Goal: Task Accomplishment & Management: Manage account settings

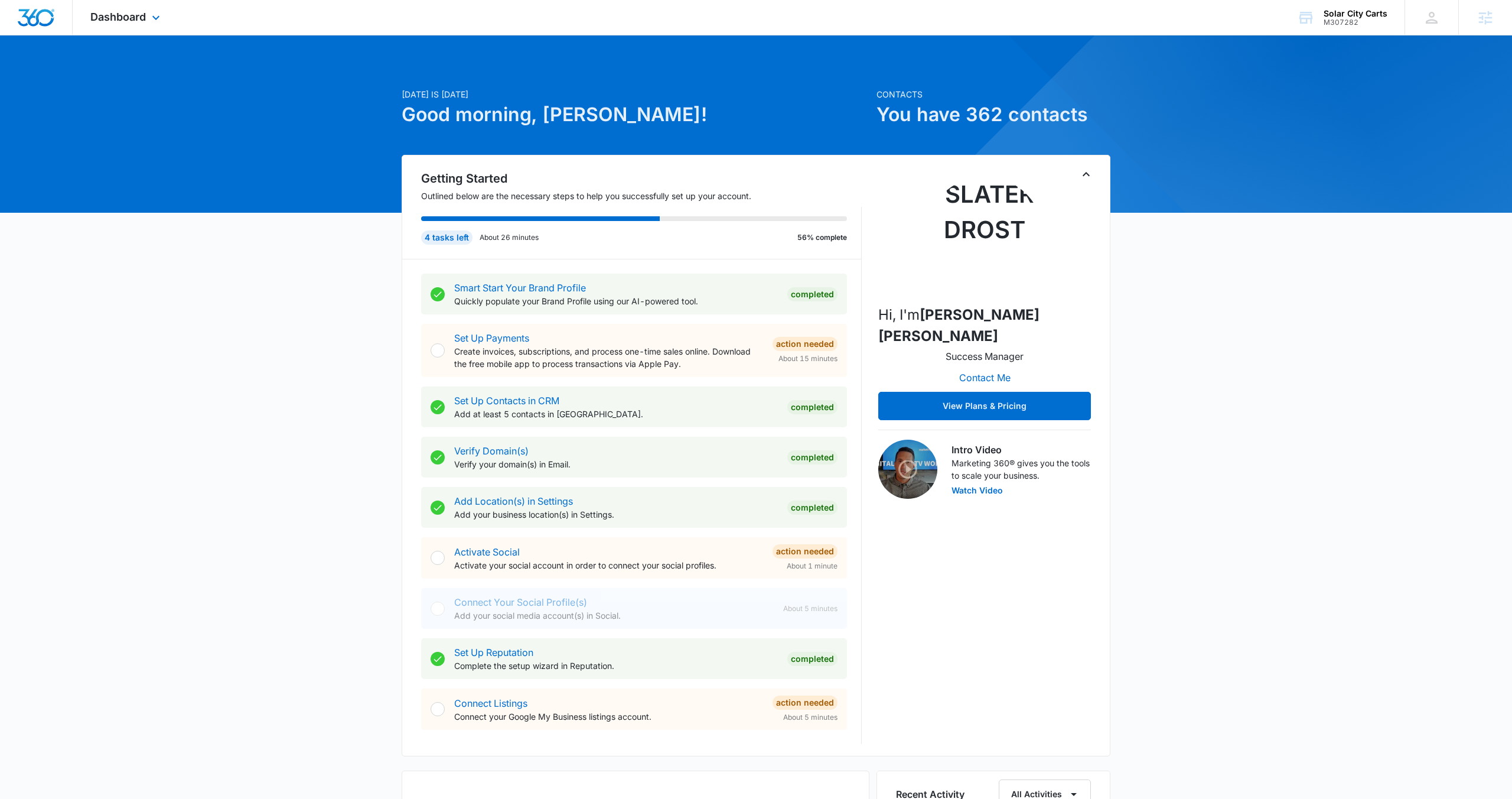
click at [147, 20] on div "Dashboard Apps Reputation Forms CRM Email Social POS Content Ads Intelligence F…" at bounding box center [126, 17] width 108 height 35
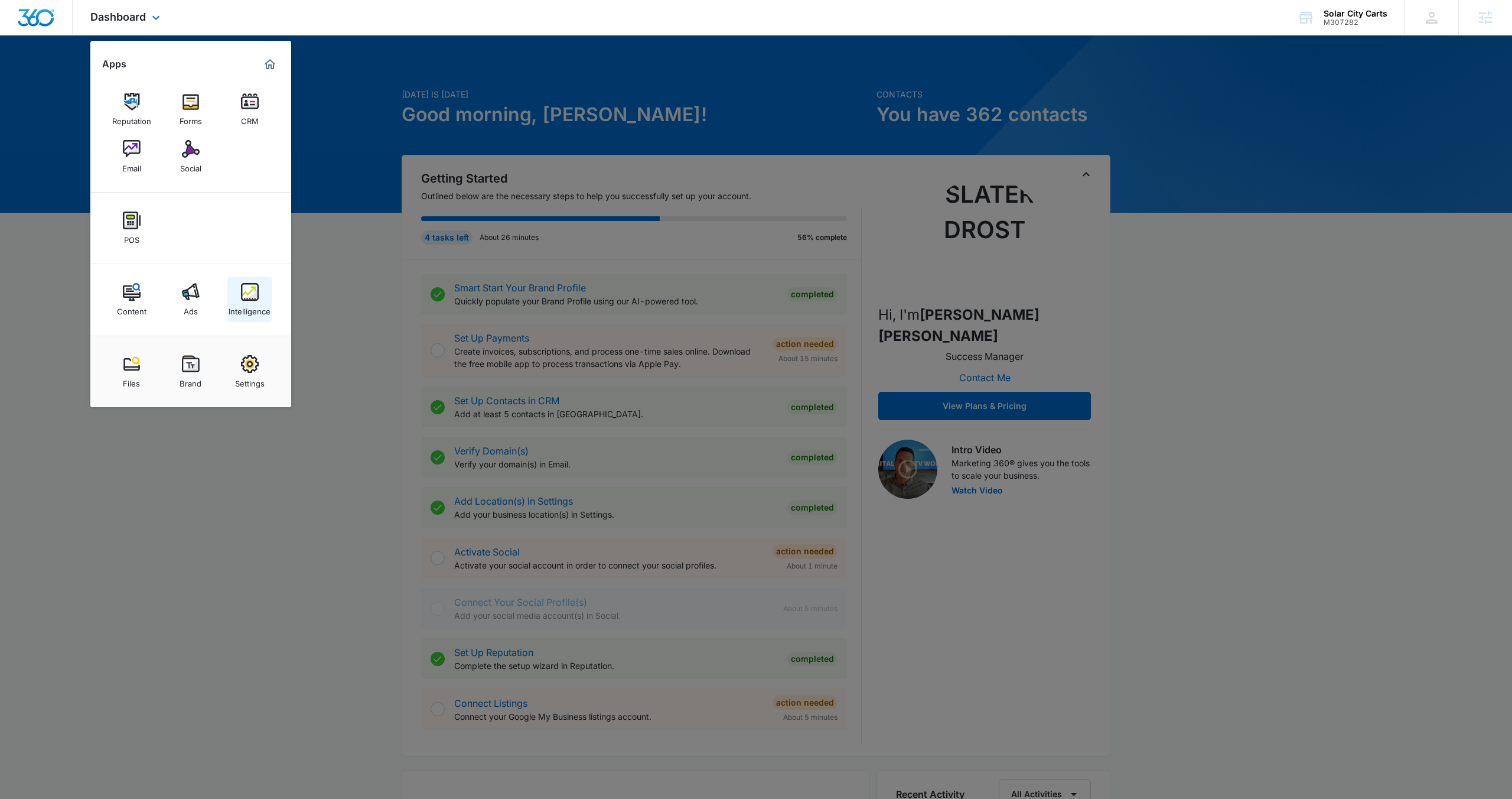
click at [246, 300] on img at bounding box center [250, 292] width 18 height 18
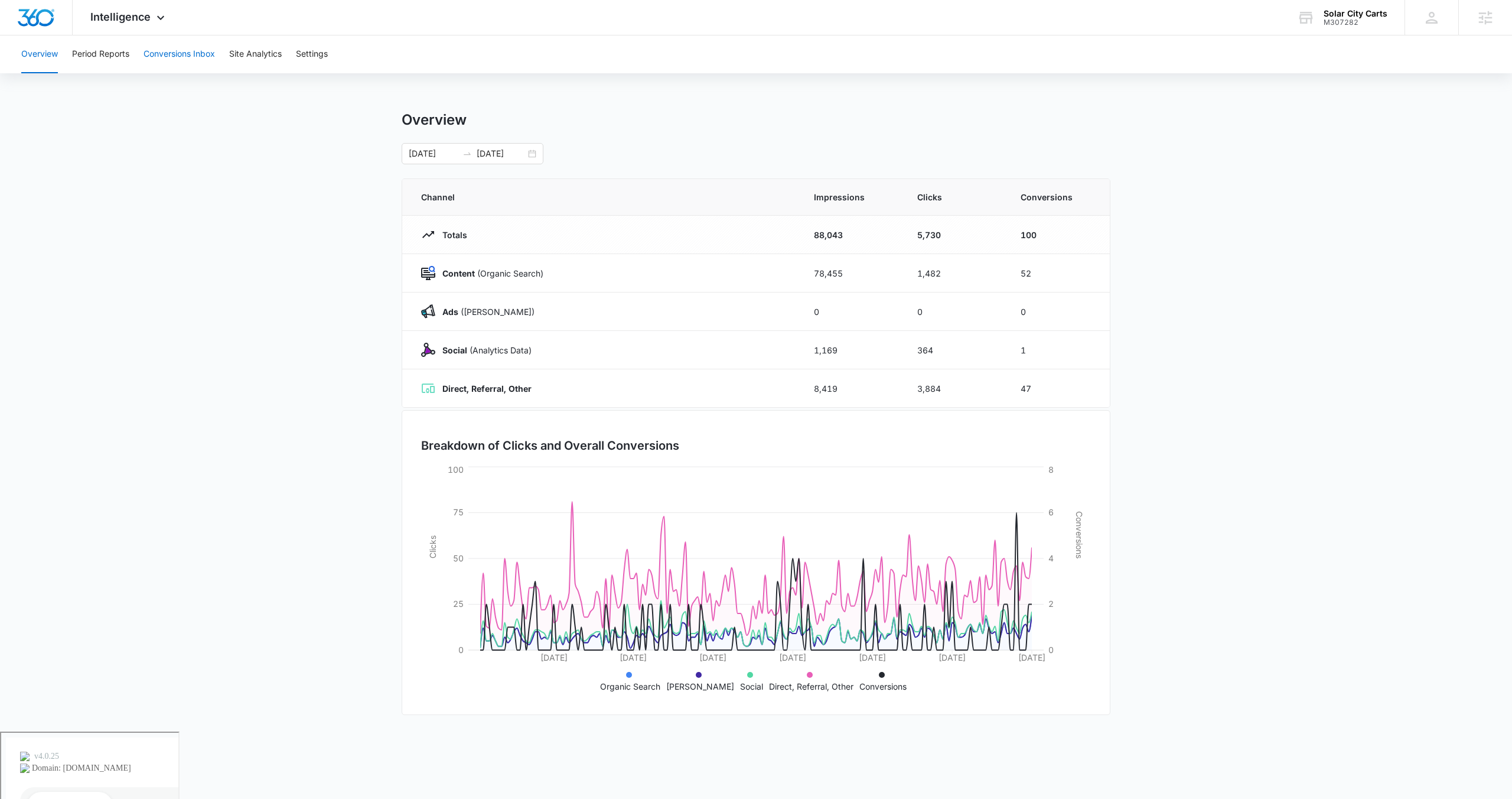
click at [163, 43] on button "Conversions Inbox" at bounding box center [179, 55] width 72 height 38
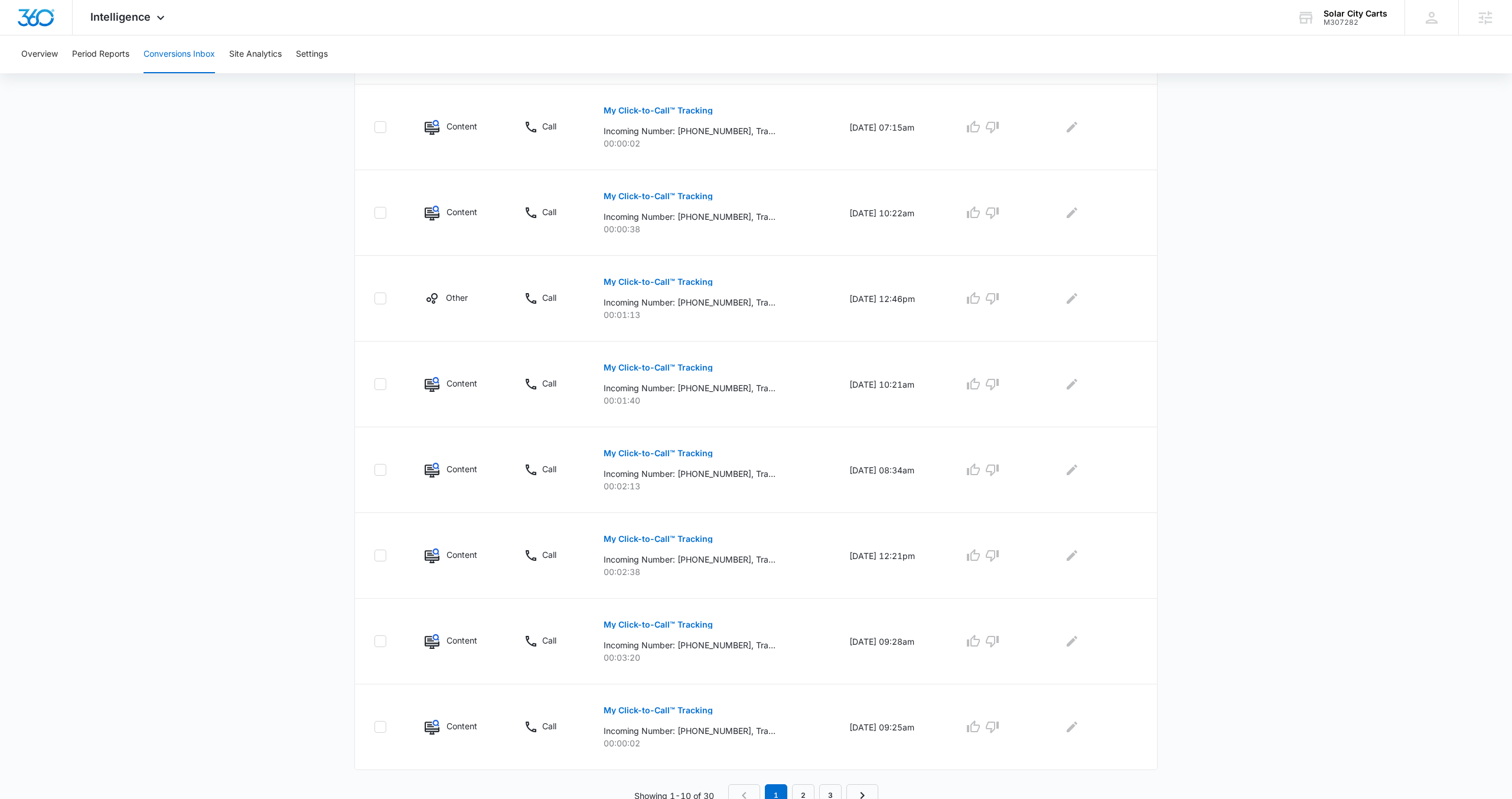
scroll to position [467, 0]
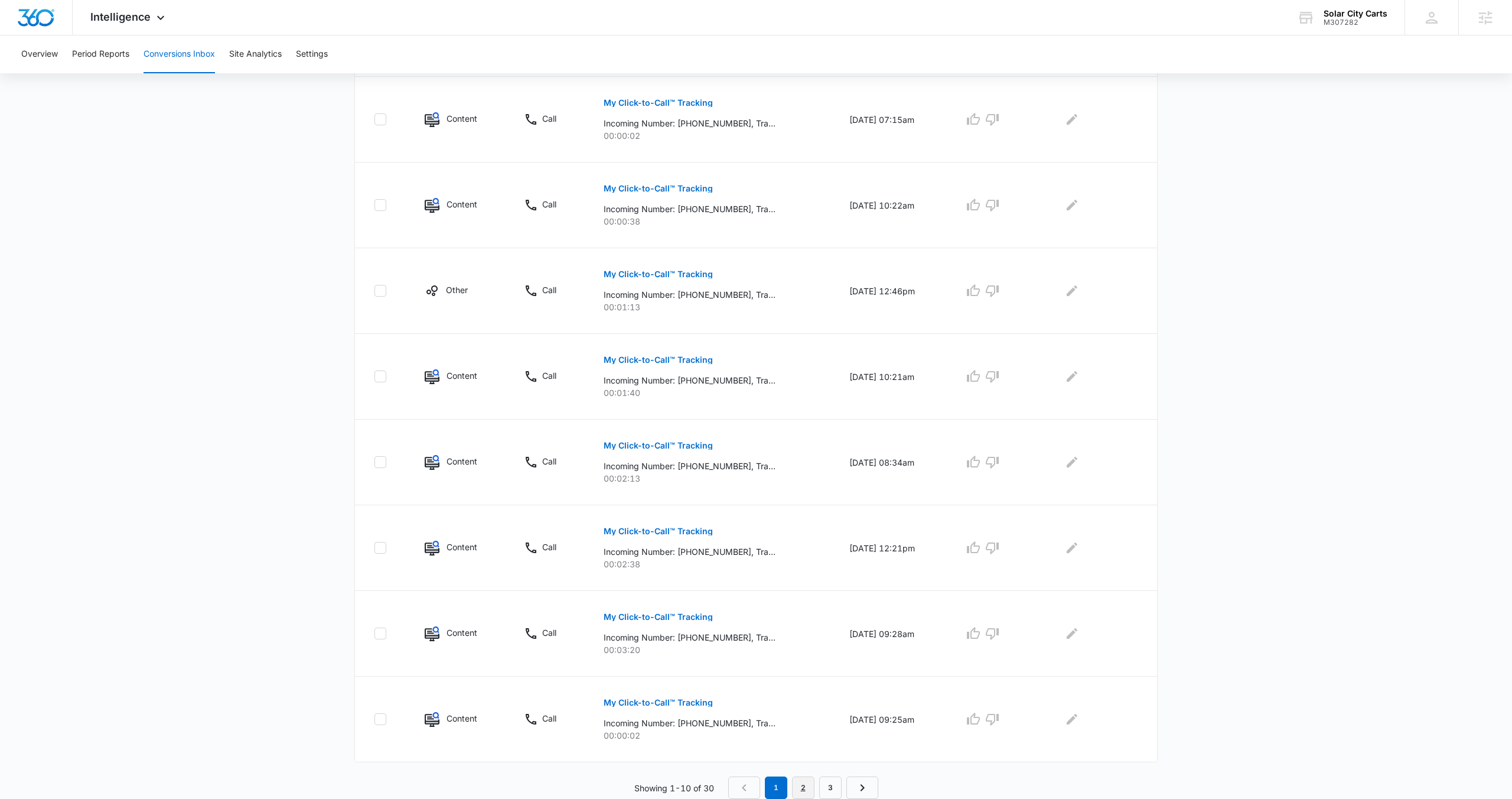
click at [809, 783] on link "2" at bounding box center [803, 787] width 22 height 22
click at [783, 786] on link "1" at bounding box center [778, 787] width 22 height 22
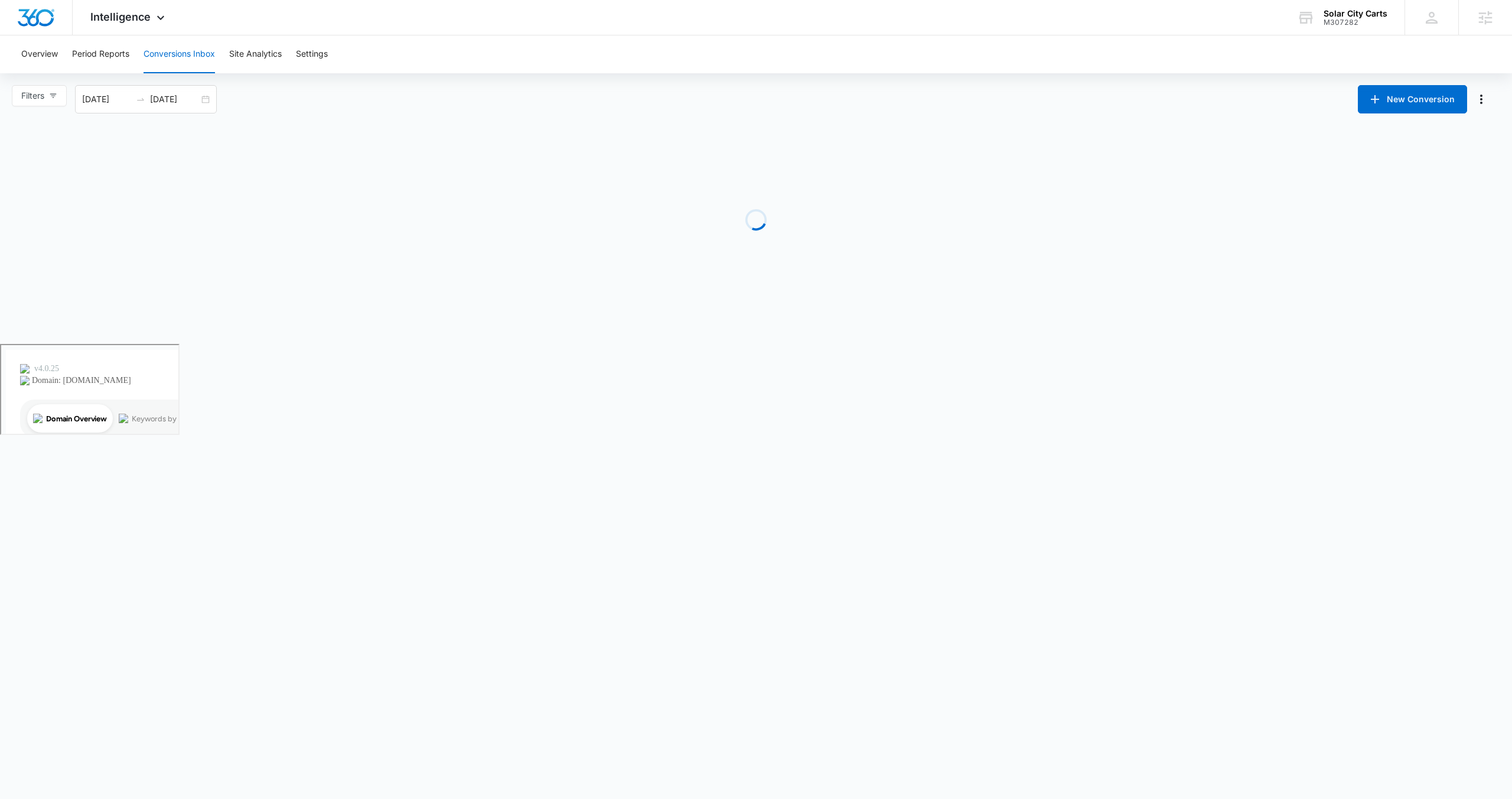
scroll to position [0, 0]
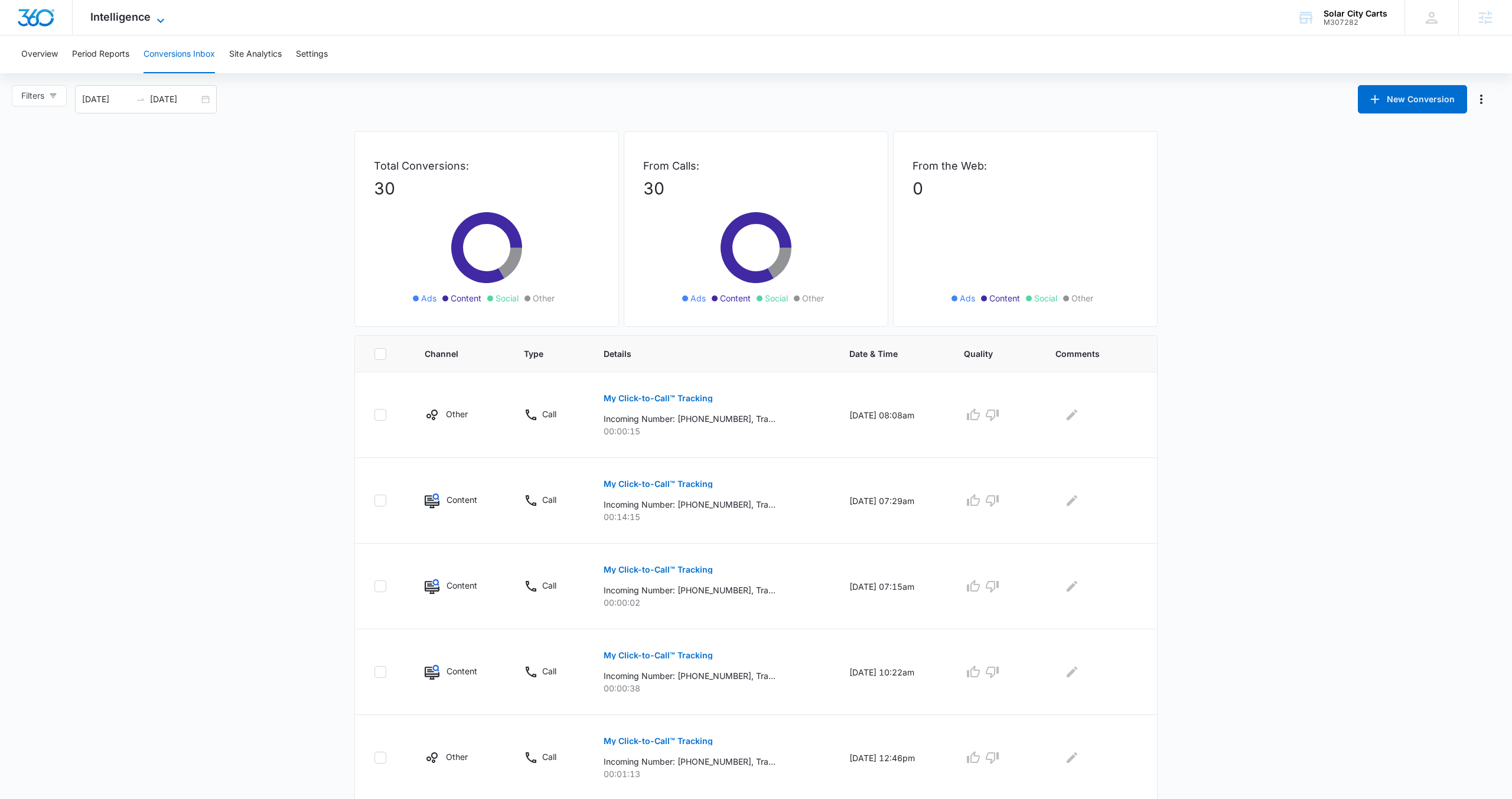
click at [123, 11] on span "Intelligence" at bounding box center [120, 17] width 60 height 13
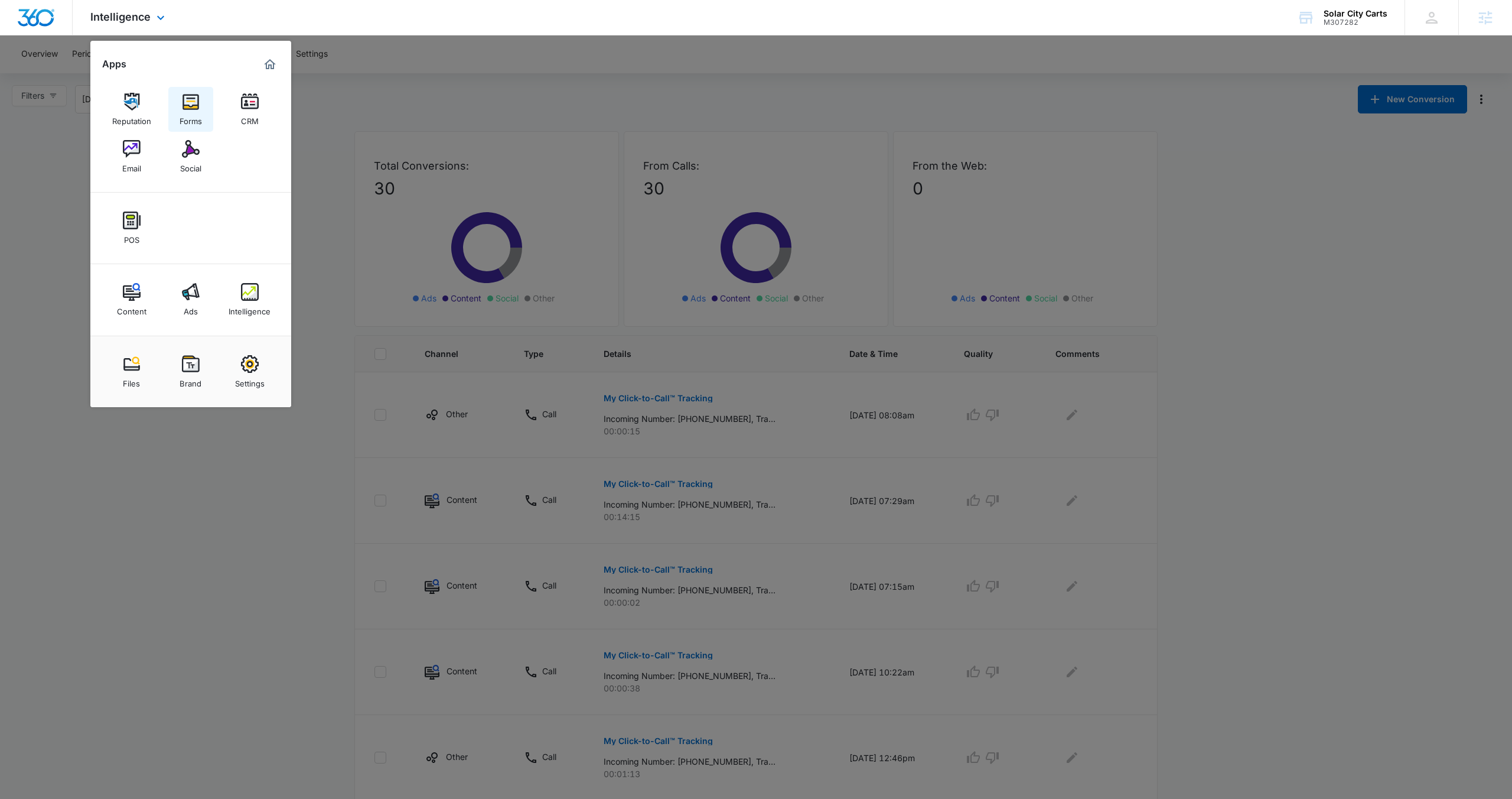
click at [186, 112] on div "Forms" at bounding box center [191, 118] width 22 height 15
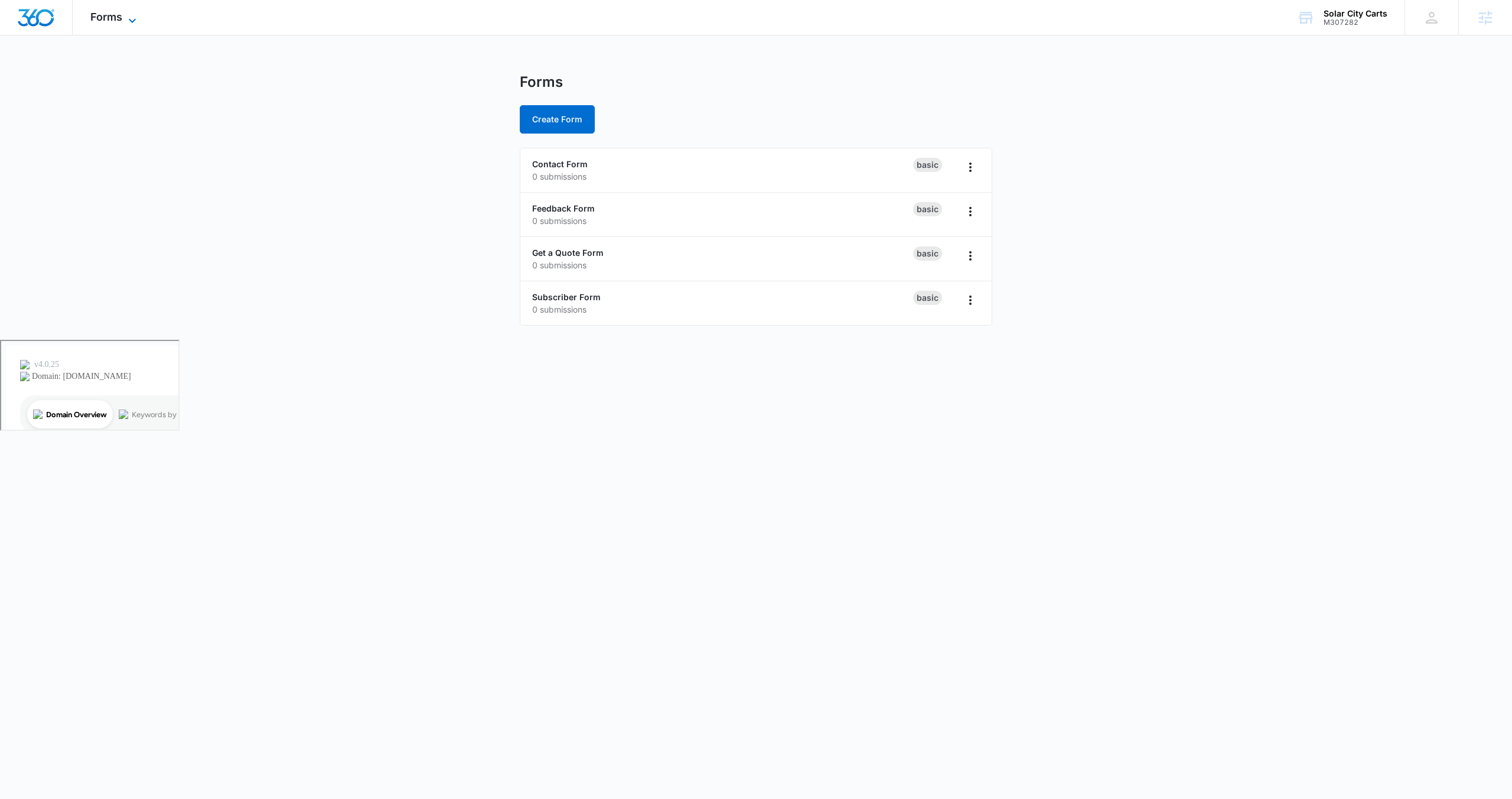
click at [119, 18] on span "Forms" at bounding box center [106, 17] width 32 height 13
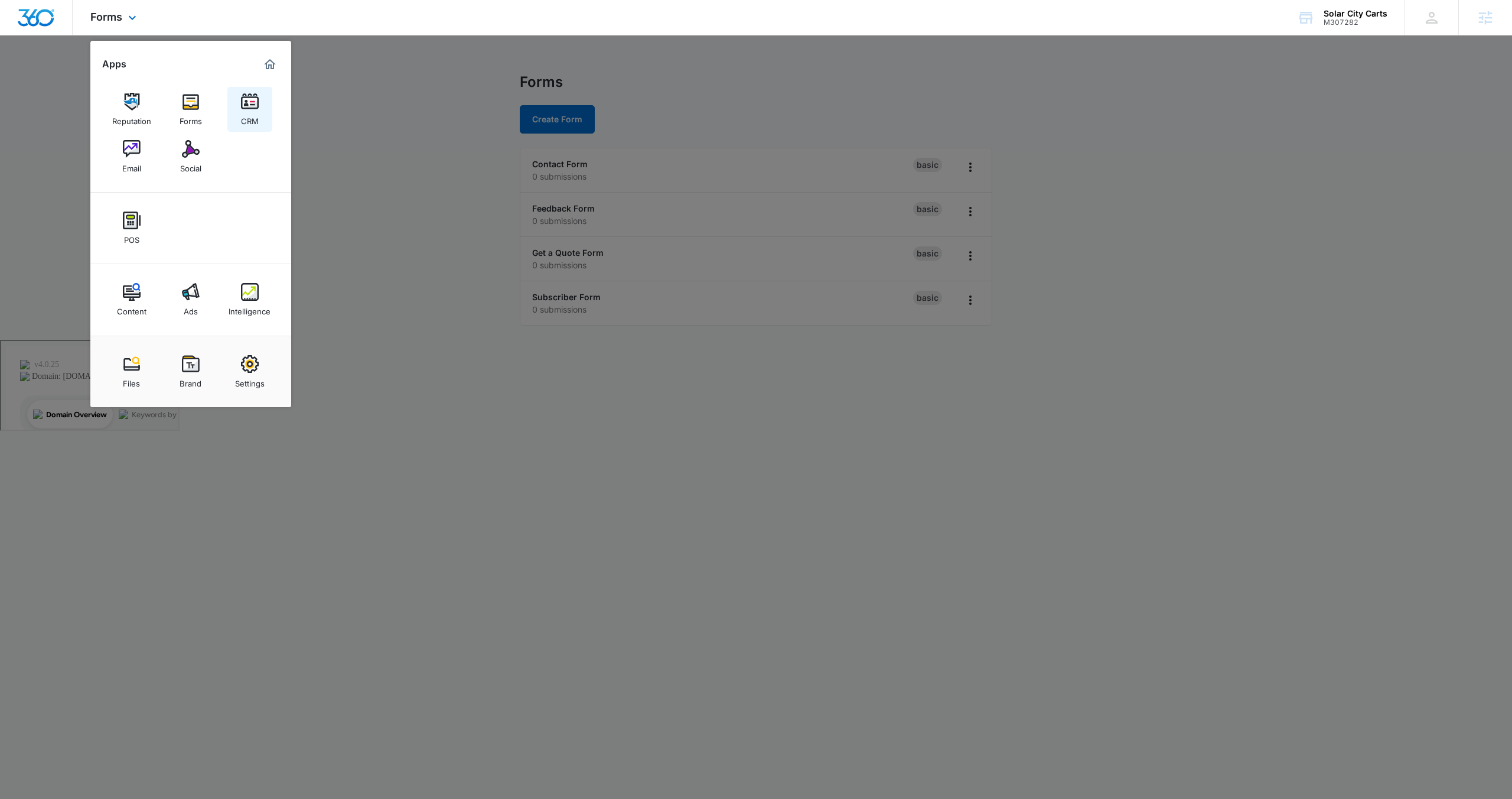
click at [244, 122] on div "CRM" at bounding box center [250, 118] width 18 height 15
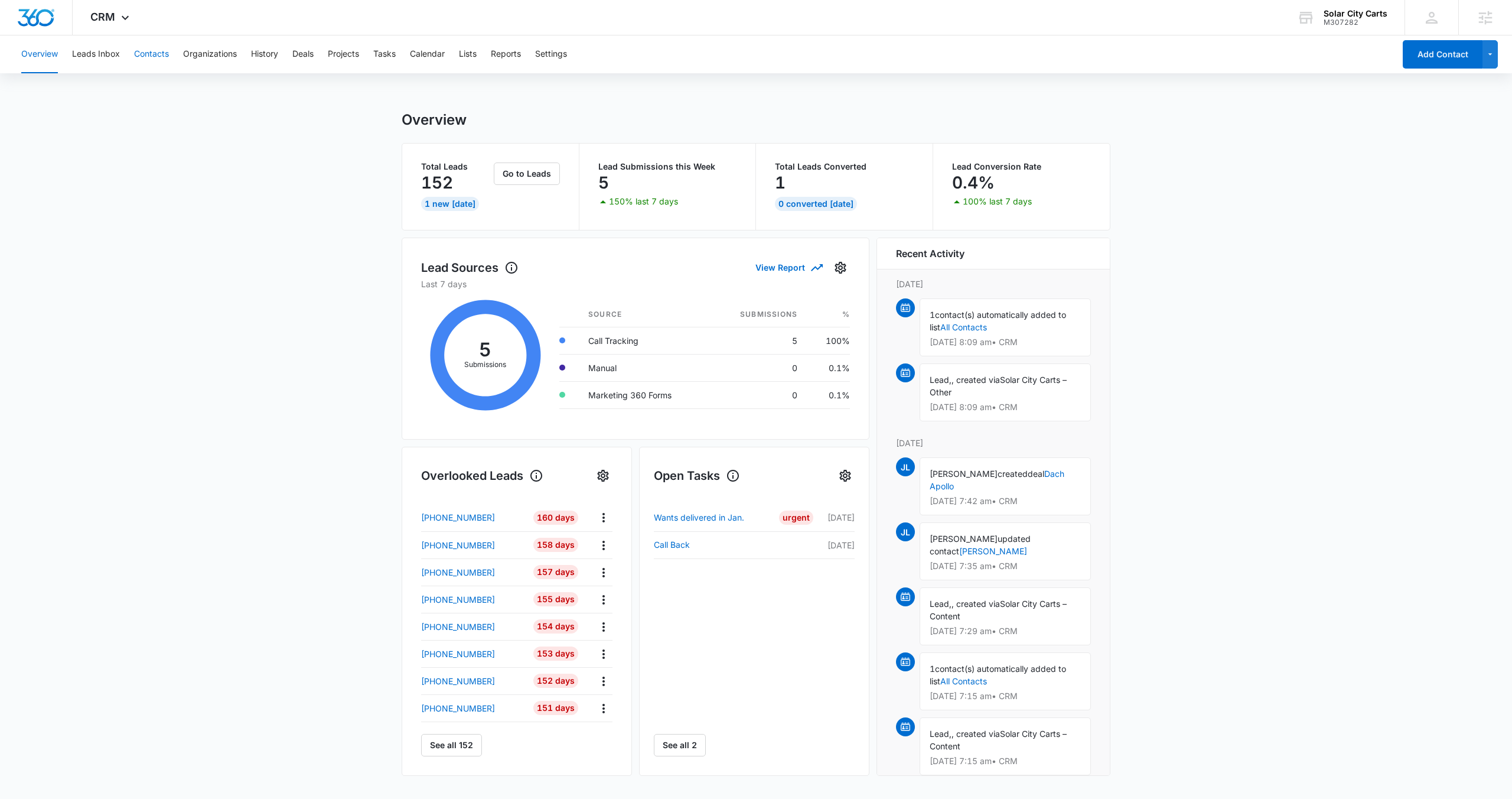
click at [149, 60] on button "Contacts" at bounding box center [151, 55] width 35 height 38
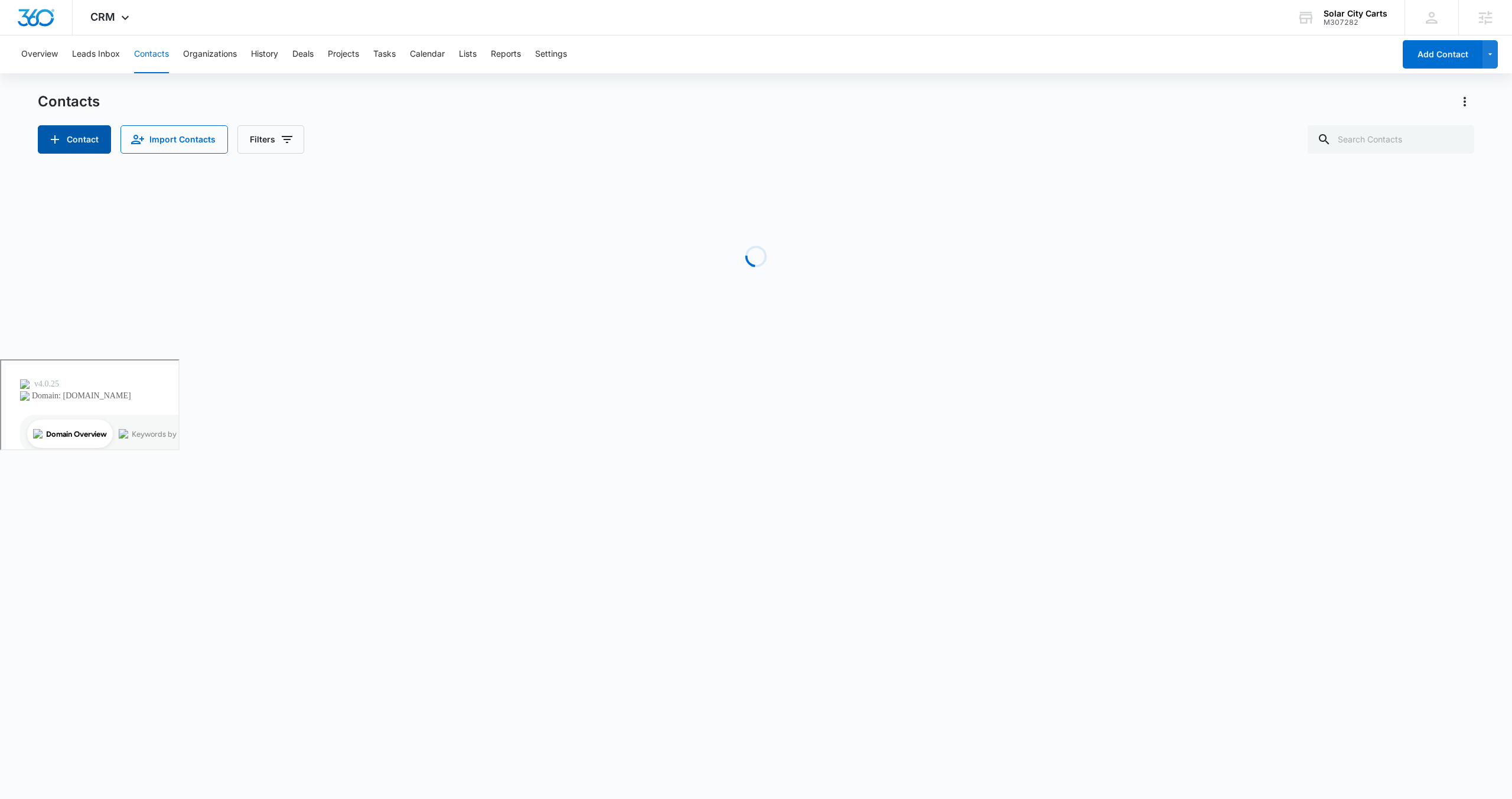
click at [95, 140] on button "Contact" at bounding box center [74, 139] width 73 height 29
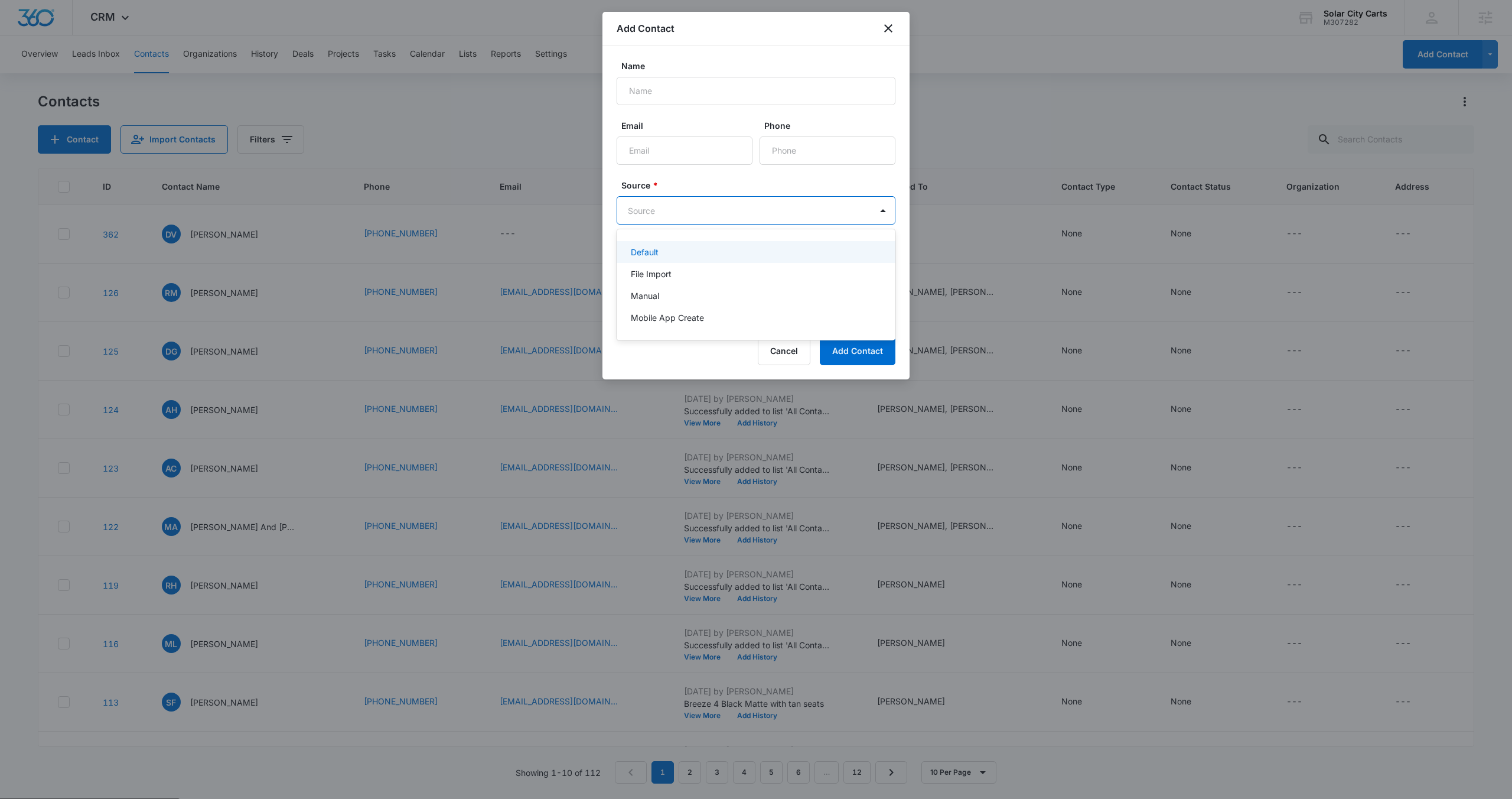
click at [852, 213] on body "CRM Apps Reputation Forms CRM Email Social POS Content Ads Intelligence Files B…" at bounding box center [756, 399] width 1512 height 799
click at [837, 215] on div at bounding box center [756, 399] width 1512 height 799
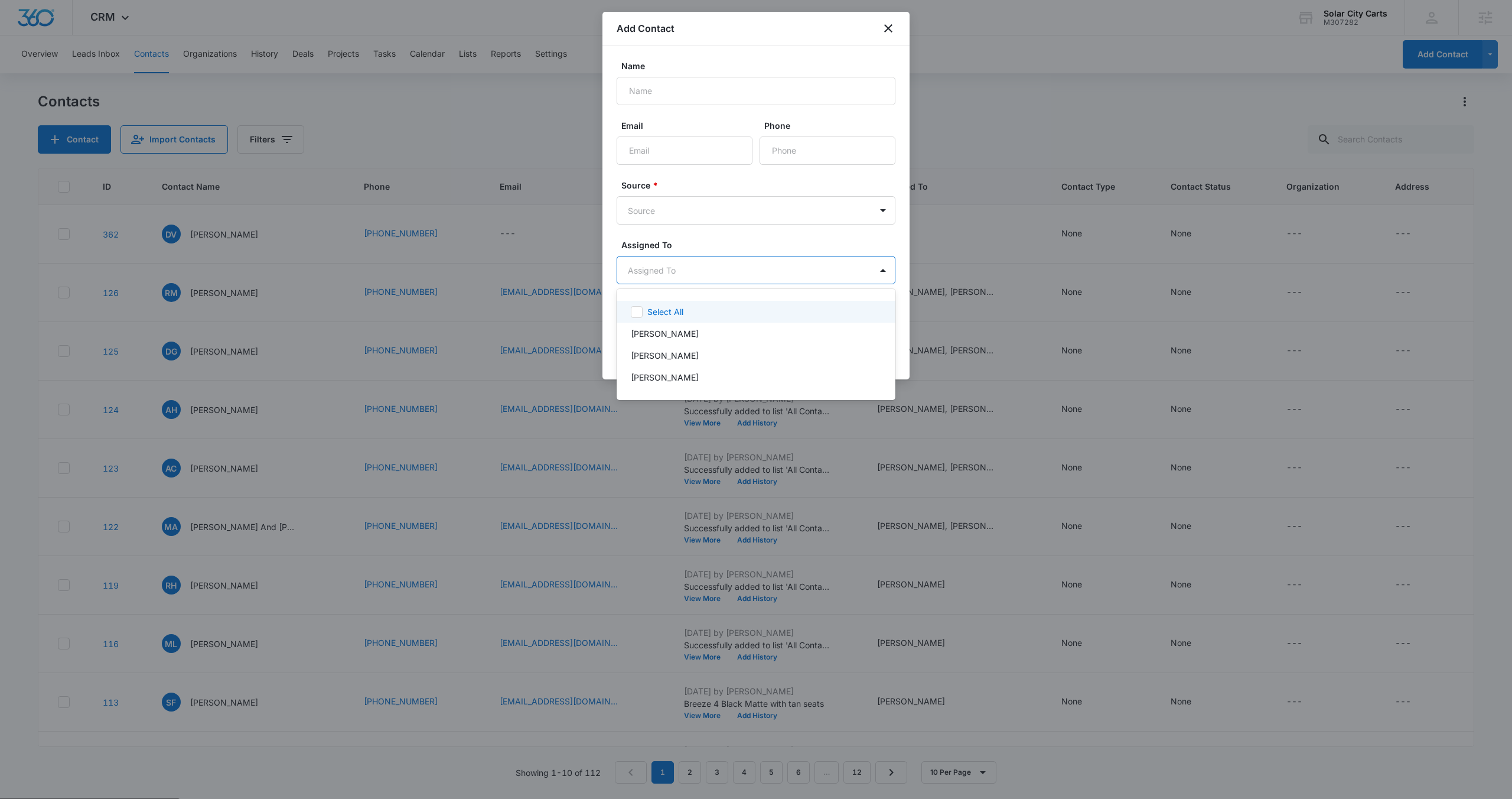
click at [855, 281] on body "CRM Apps Reputation Forms CRM Email Social POS Content Ads Intelligence Files B…" at bounding box center [756, 399] width 1512 height 799
click at [665, 274] on div at bounding box center [756, 399] width 1512 height 799
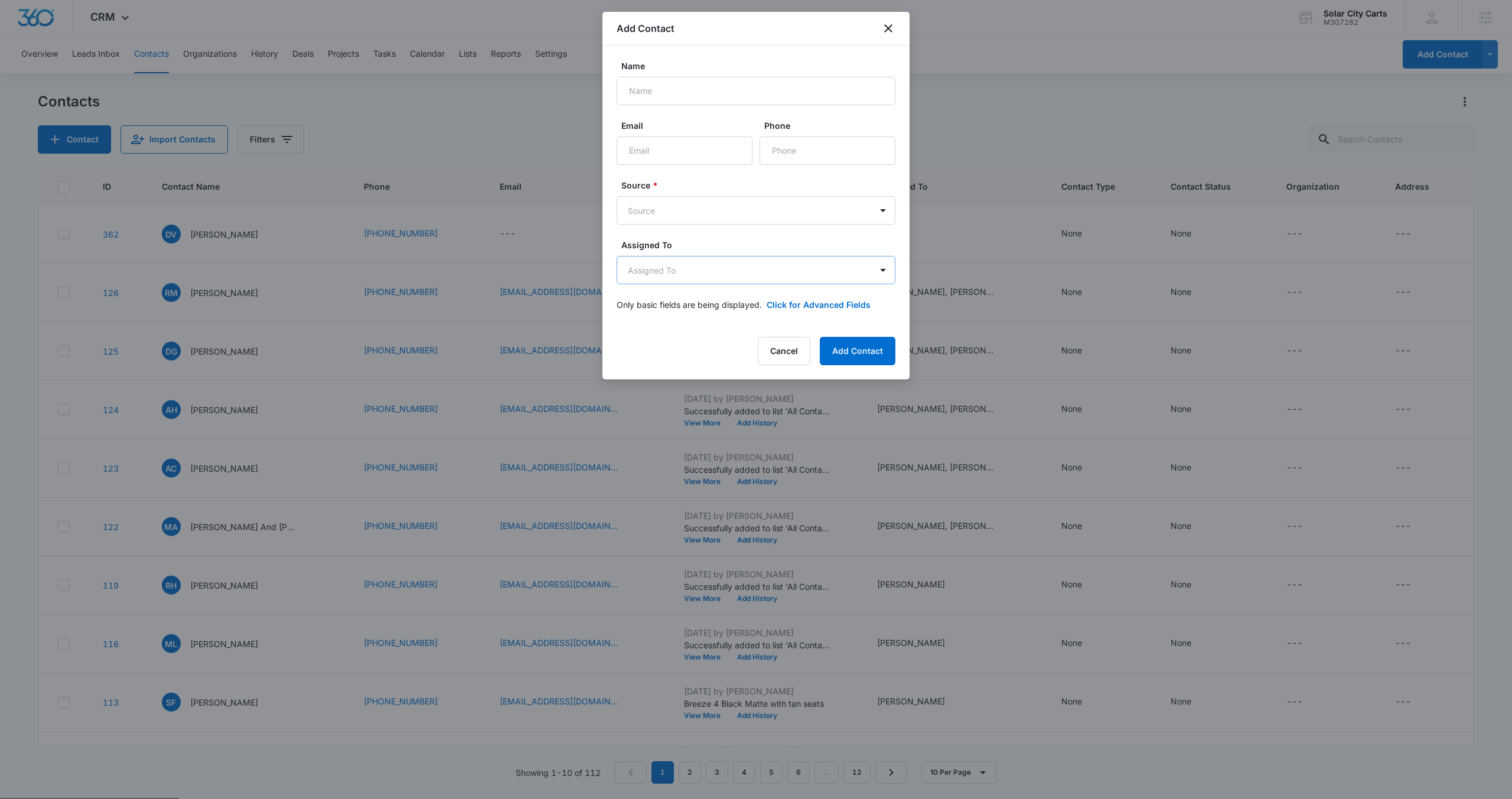
click at [663, 279] on body "CRM Apps Reputation Forms CRM Email Social POS Content Ads Intelligence Files B…" at bounding box center [756, 446] width 1512 height 892
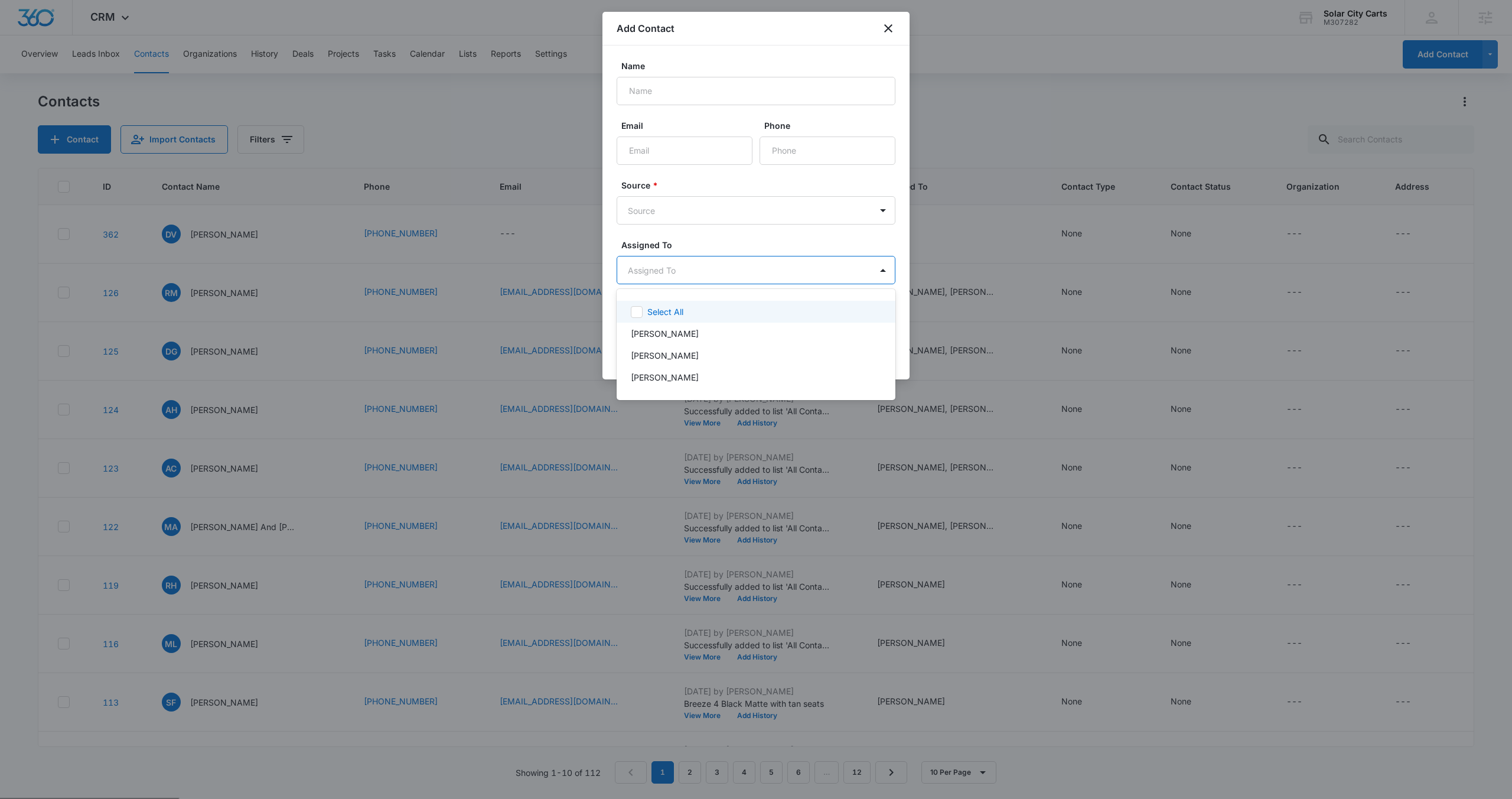
click at [750, 253] on div at bounding box center [756, 399] width 1512 height 799
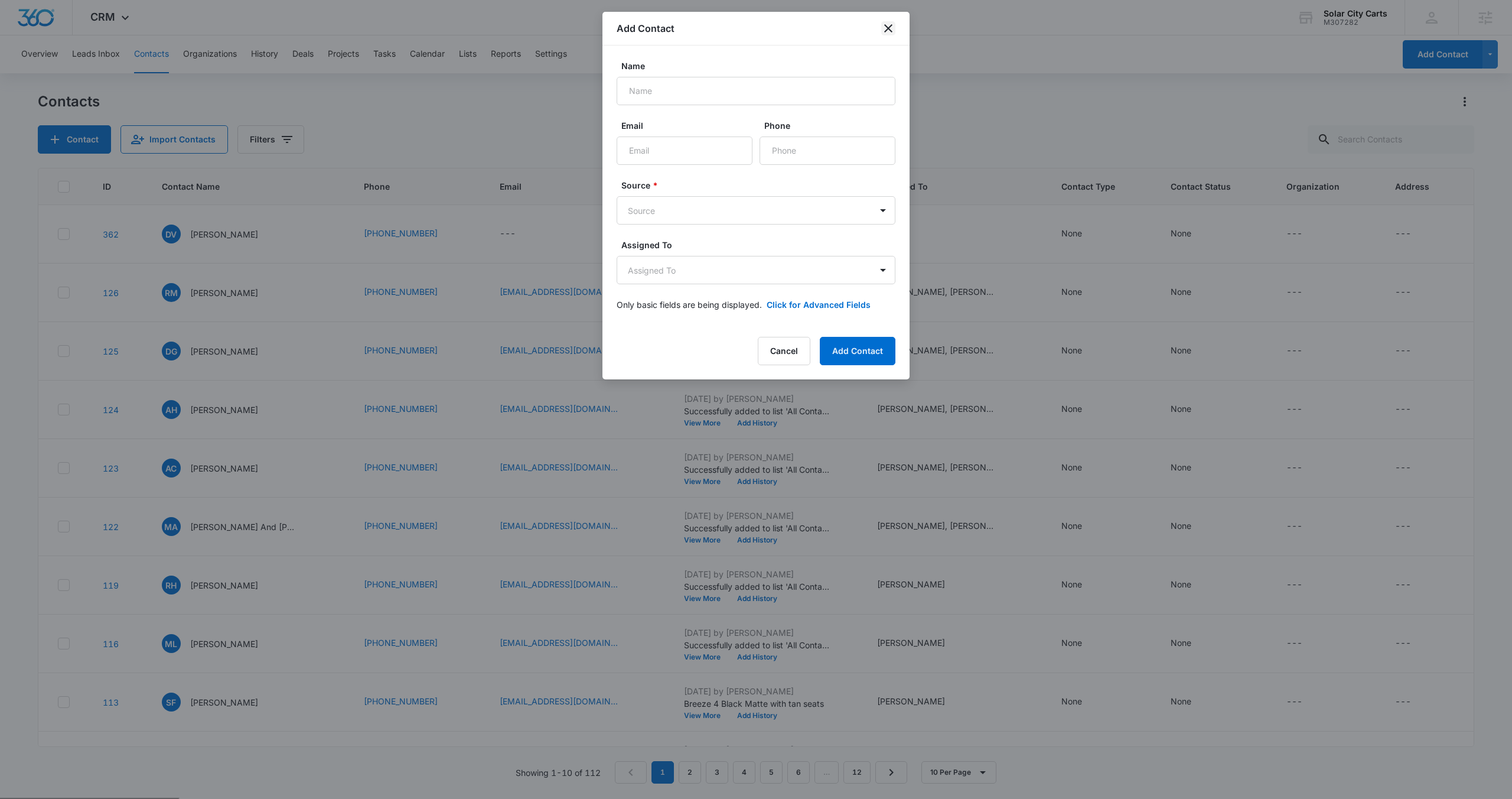
click at [894, 27] on icon "close" at bounding box center [888, 28] width 14 height 14
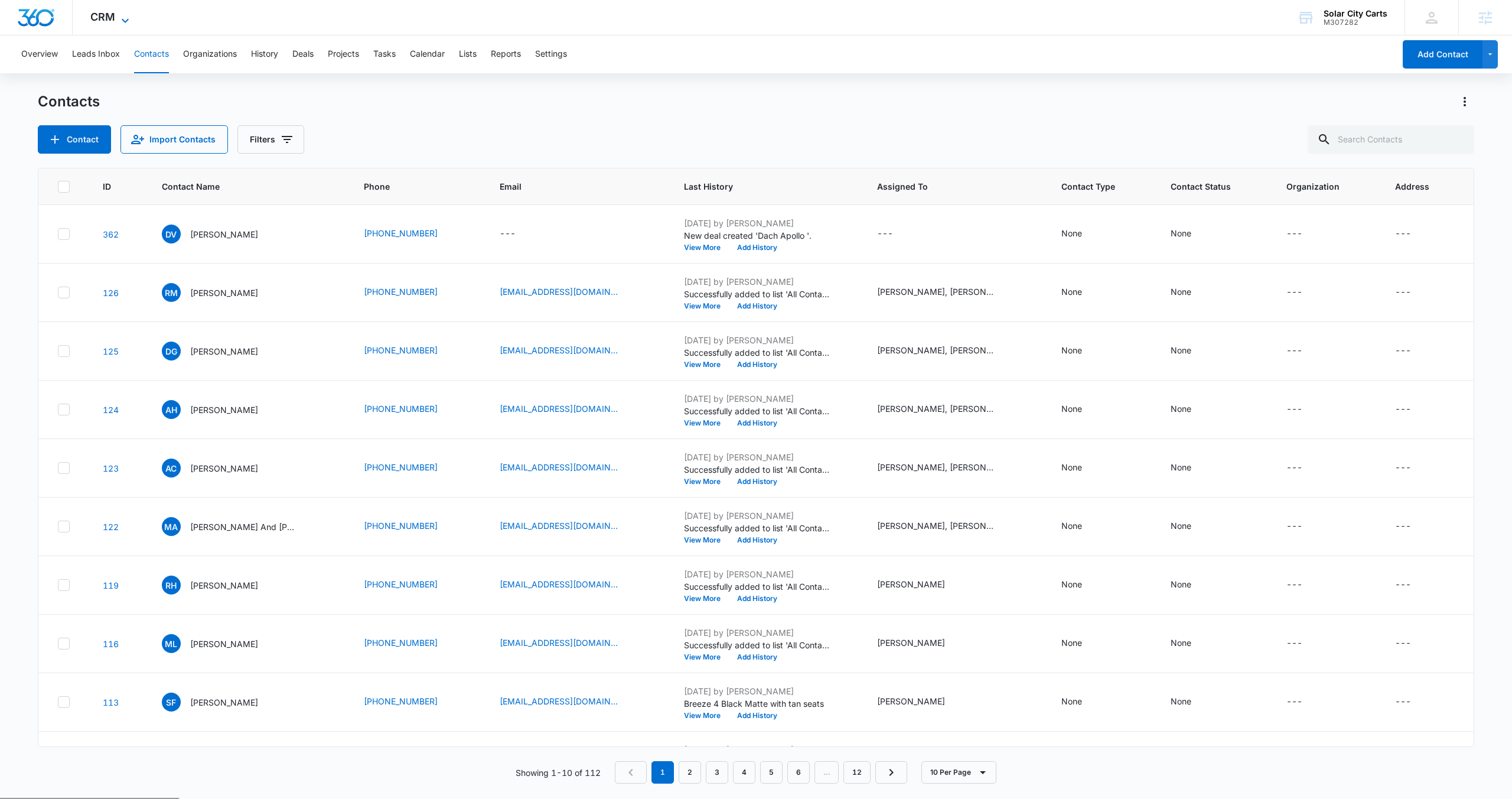
click at [109, 12] on span "CRM" at bounding box center [102, 17] width 25 height 13
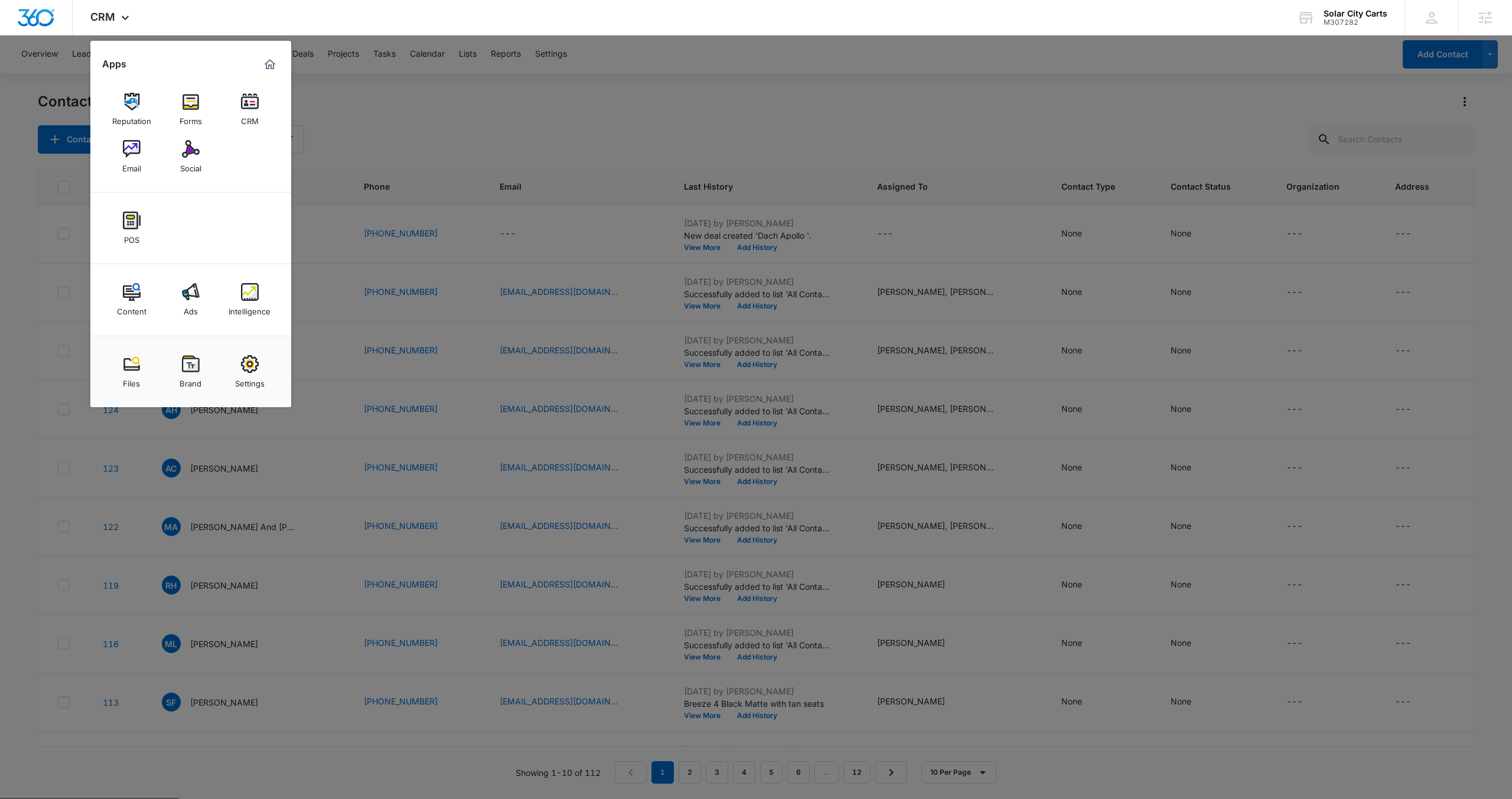
click at [405, 136] on div at bounding box center [756, 399] width 1512 height 799
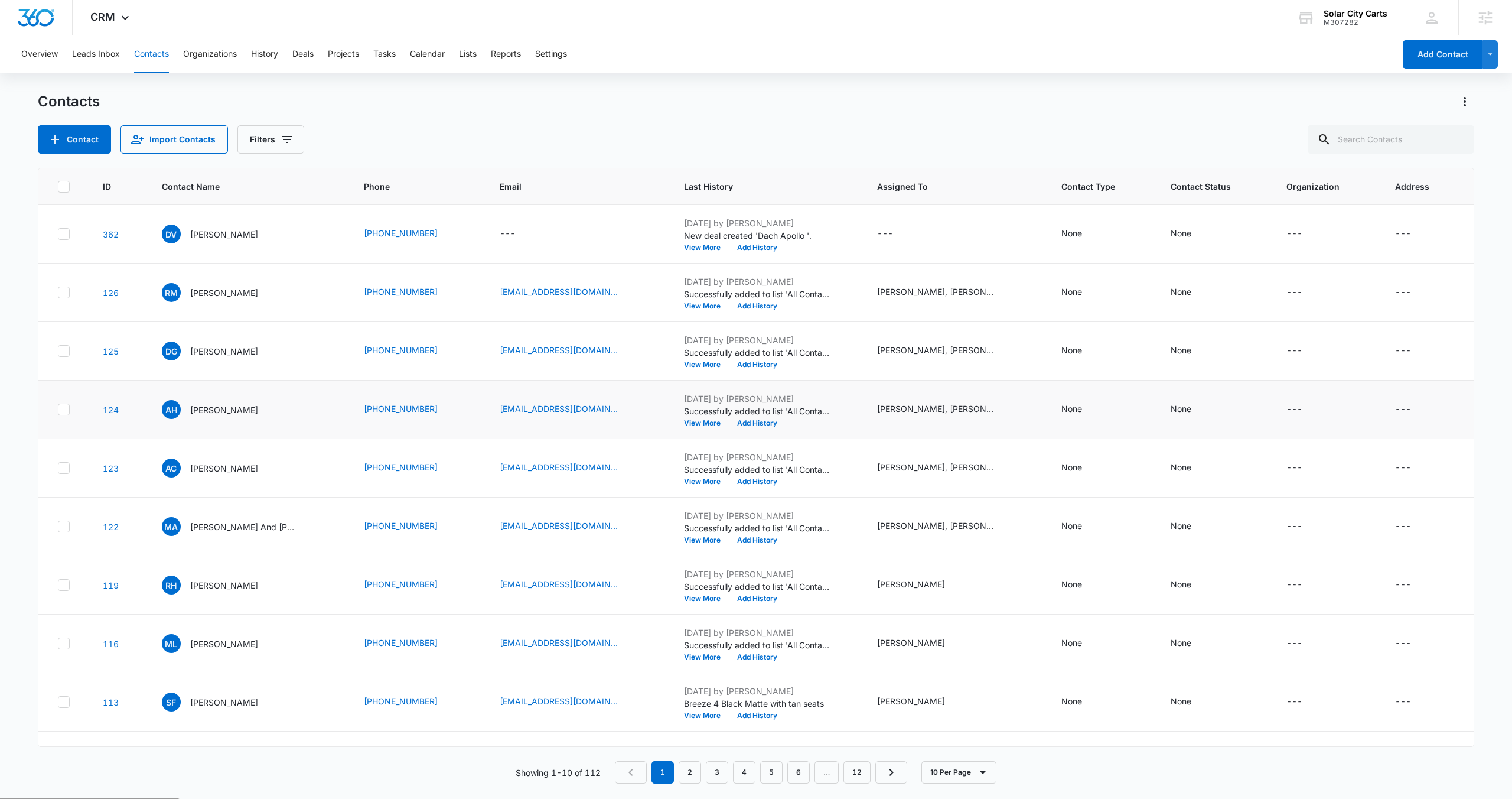
scroll to position [43, 0]
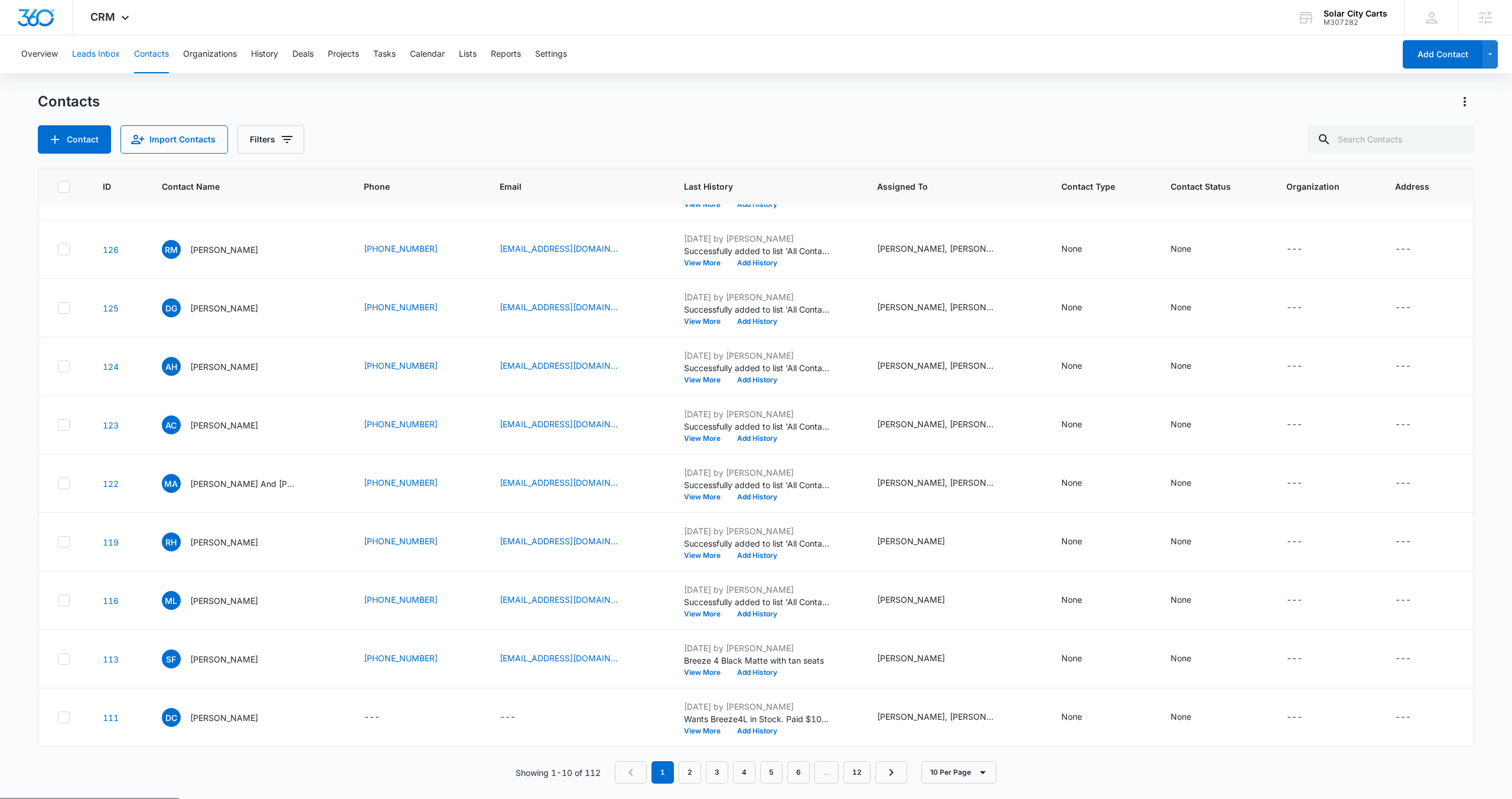
click at [104, 53] on button "Leads Inbox" at bounding box center [95, 55] width 48 height 38
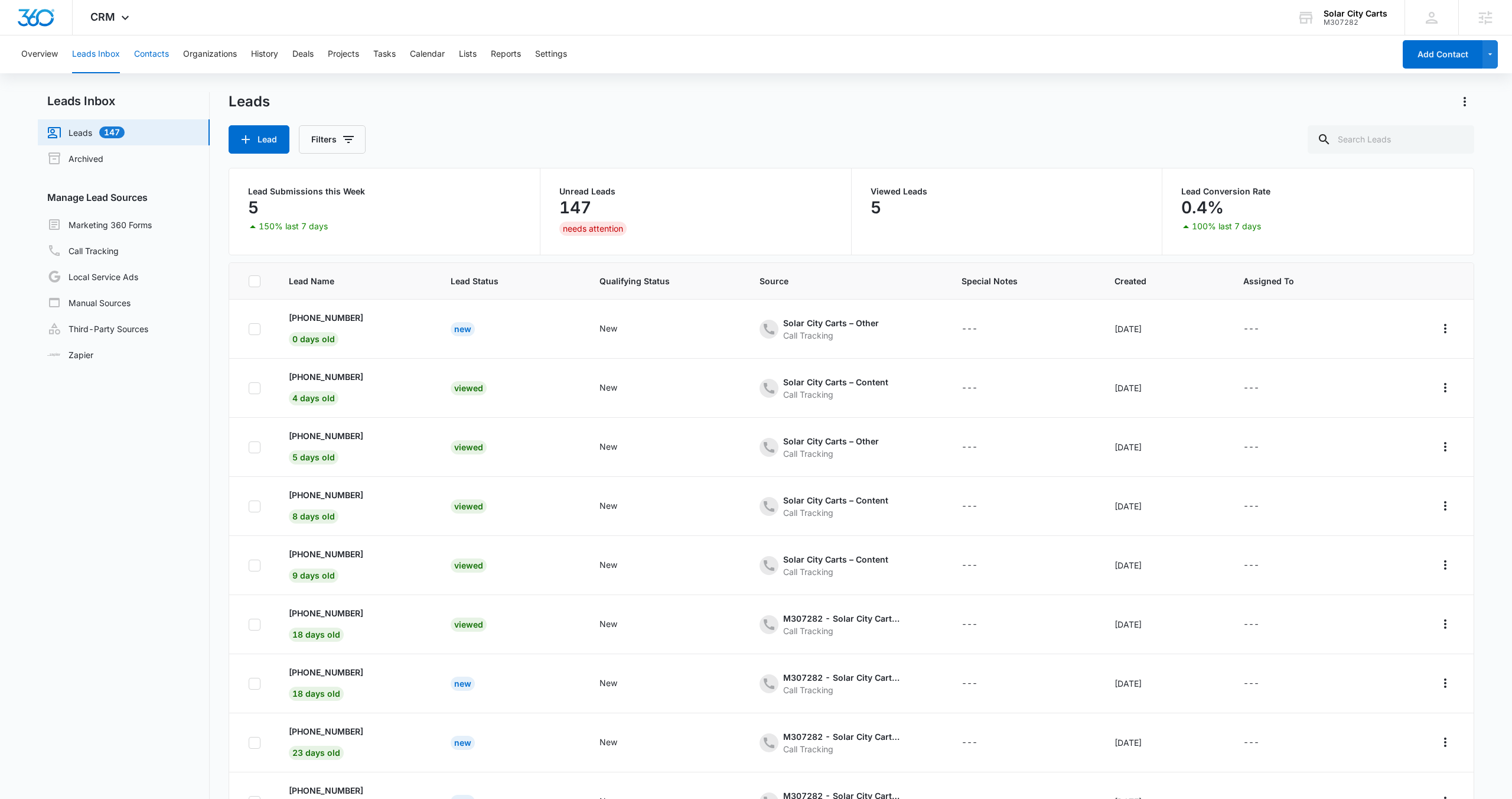
click at [165, 62] on button "Contacts" at bounding box center [151, 55] width 35 height 38
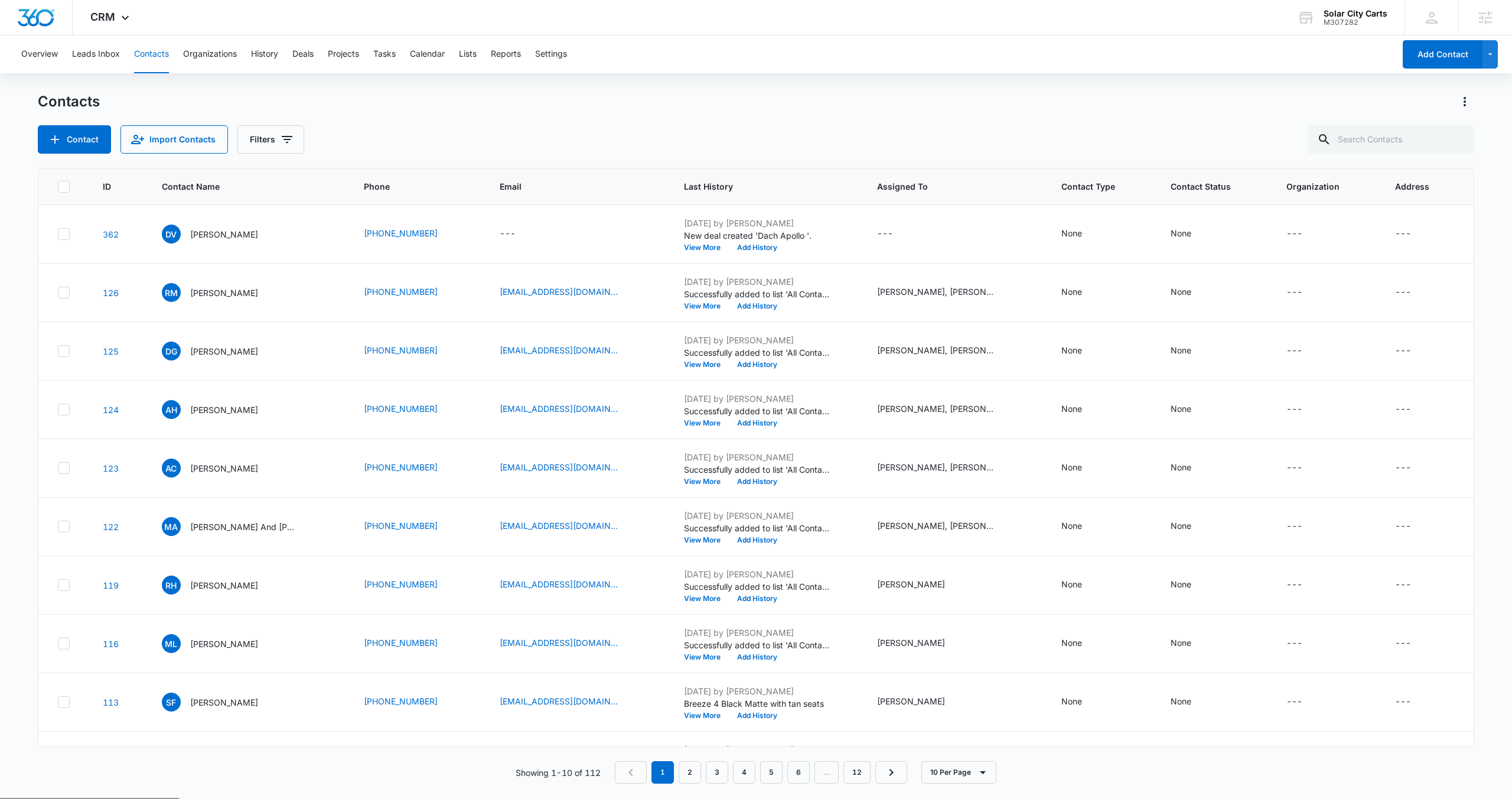
click at [207, 233] on p "[PERSON_NAME]" at bounding box center [224, 234] width 68 height 13
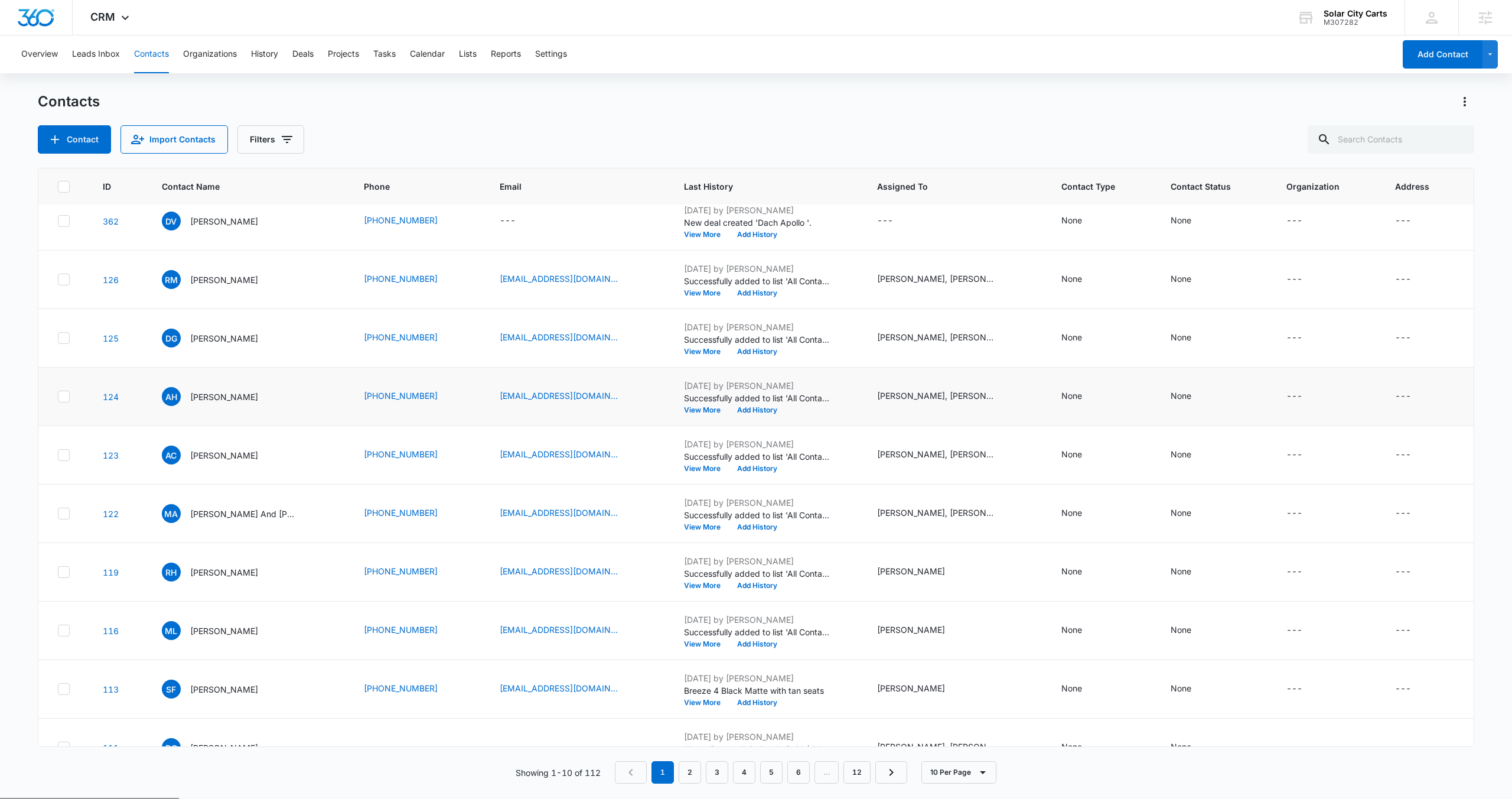
scroll to position [43, 0]
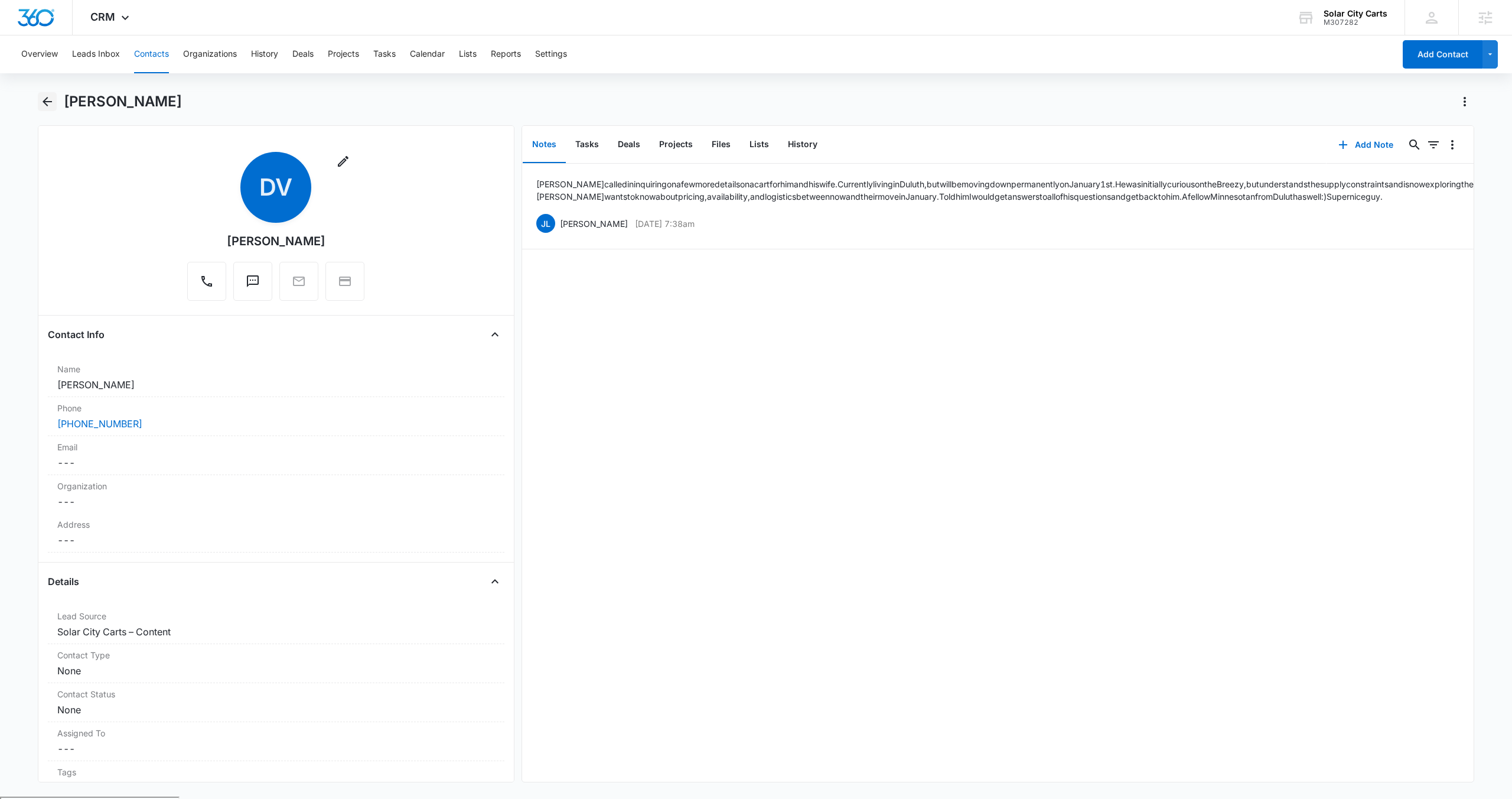
click at [46, 100] on icon "Back" at bounding box center [47, 102] width 10 height 10
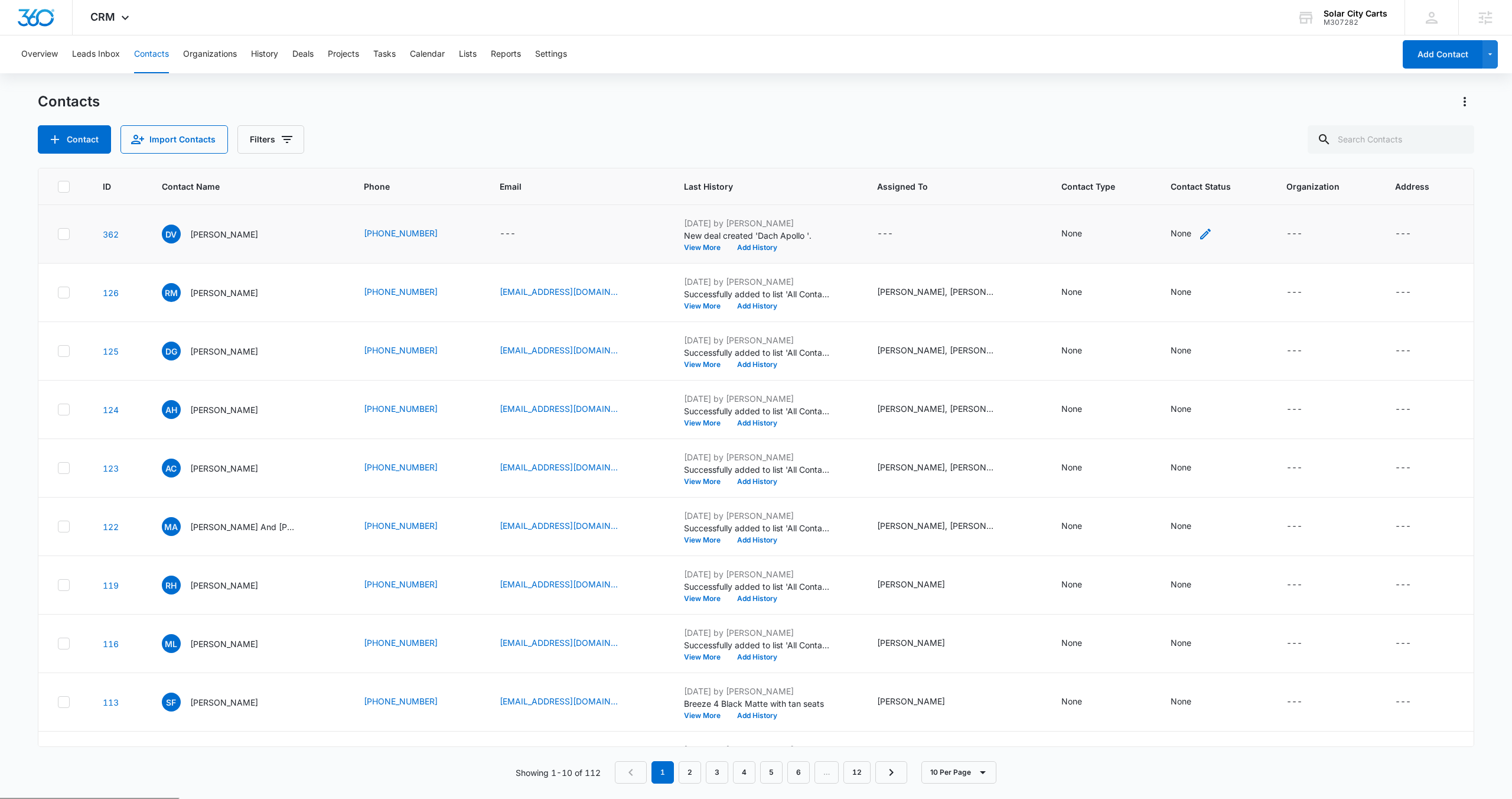
click at [1203, 234] on icon "Contact Status - None - Select to Edit Field" at bounding box center [1205, 234] width 14 height 14
click at [1207, 155] on div "Contact Status" at bounding box center [1178, 159] width 84 height 27
click at [1088, 161] on div "Contacts Contact Import Contacts Filters ID Contact Name Phone Email Last Histo…" at bounding box center [756, 445] width 1436 height 706
click at [1183, 236] on div "None" at bounding box center [1181, 233] width 21 height 13
click at [1220, 165] on div at bounding box center [1231, 158] width 23 height 27
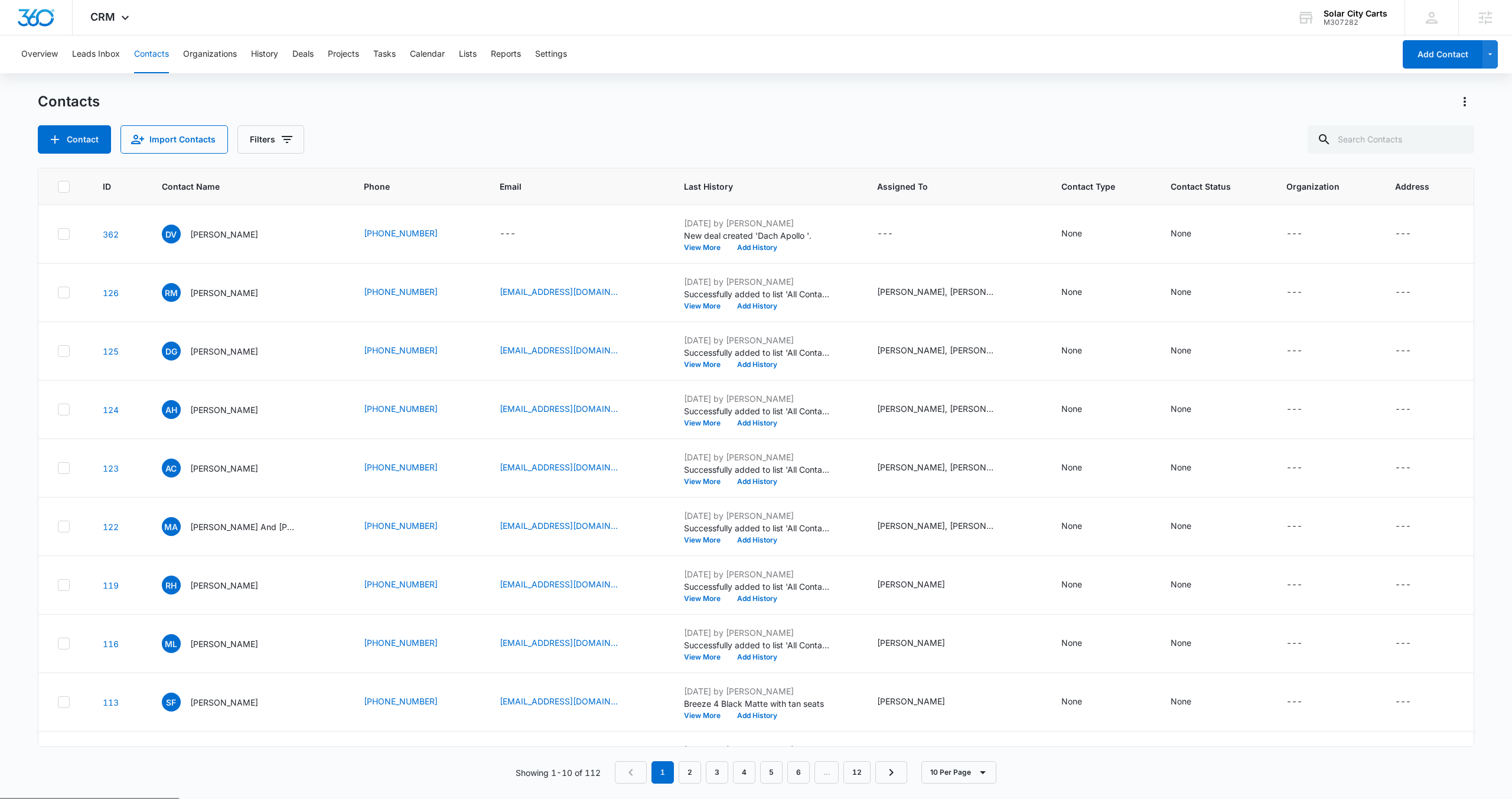
click at [1006, 135] on div "Contact Import Contacts Filters" at bounding box center [756, 139] width 1436 height 29
click at [104, 20] on span "CRM" at bounding box center [102, 17] width 25 height 13
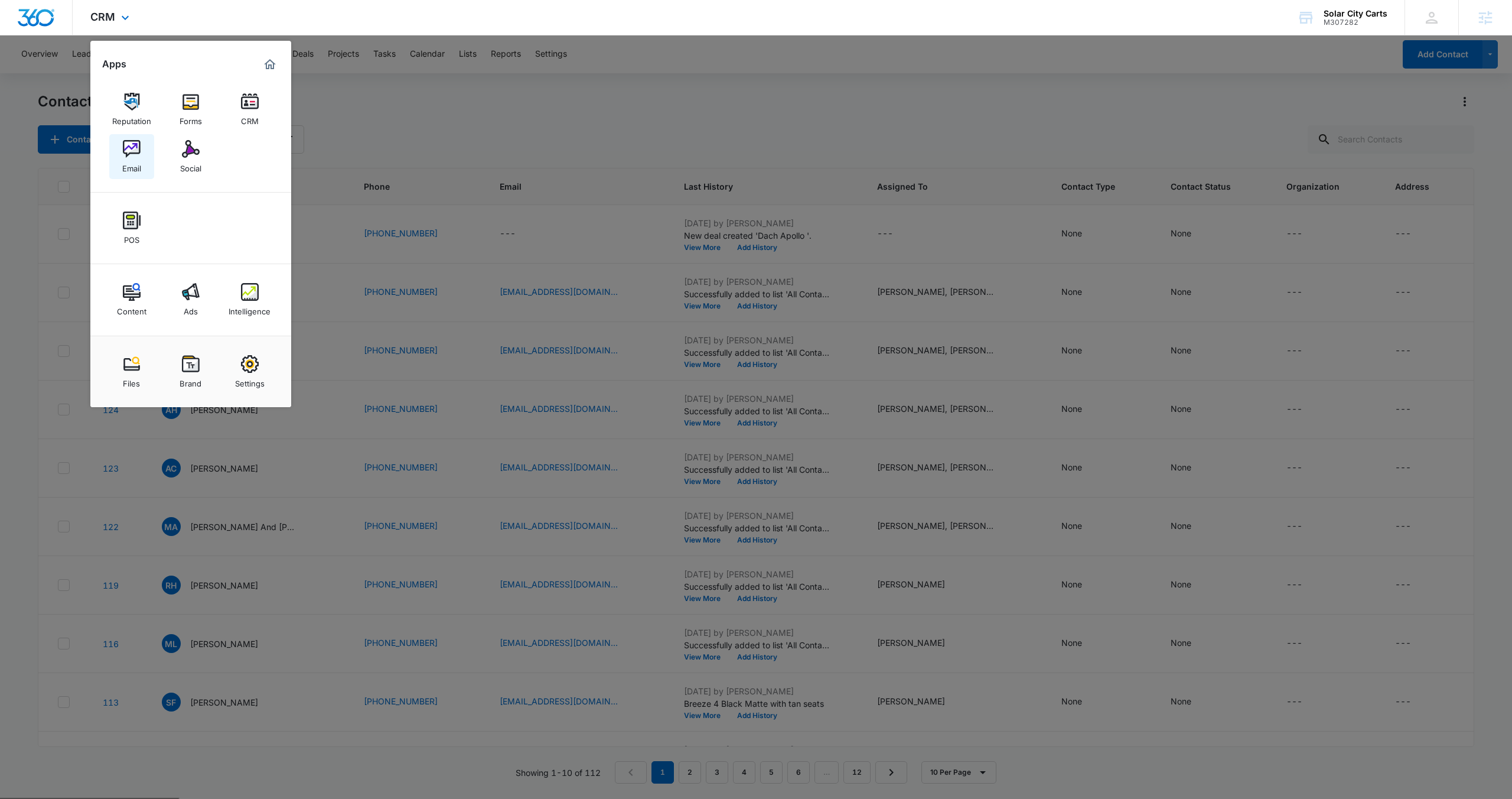
click at [130, 151] on img at bounding box center [131, 149] width 18 height 18
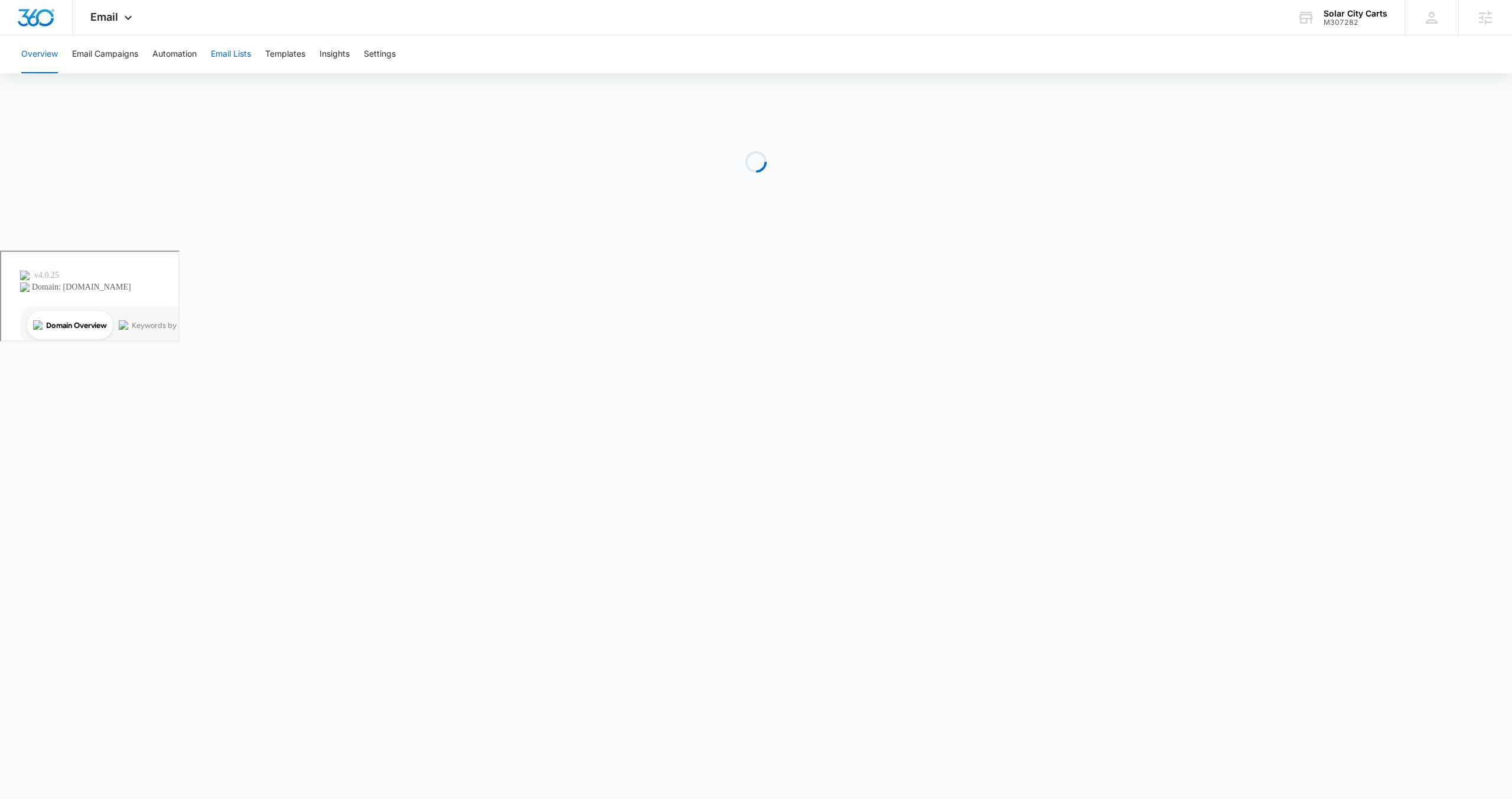
click at [241, 57] on button "Email Lists" at bounding box center [231, 55] width 40 height 38
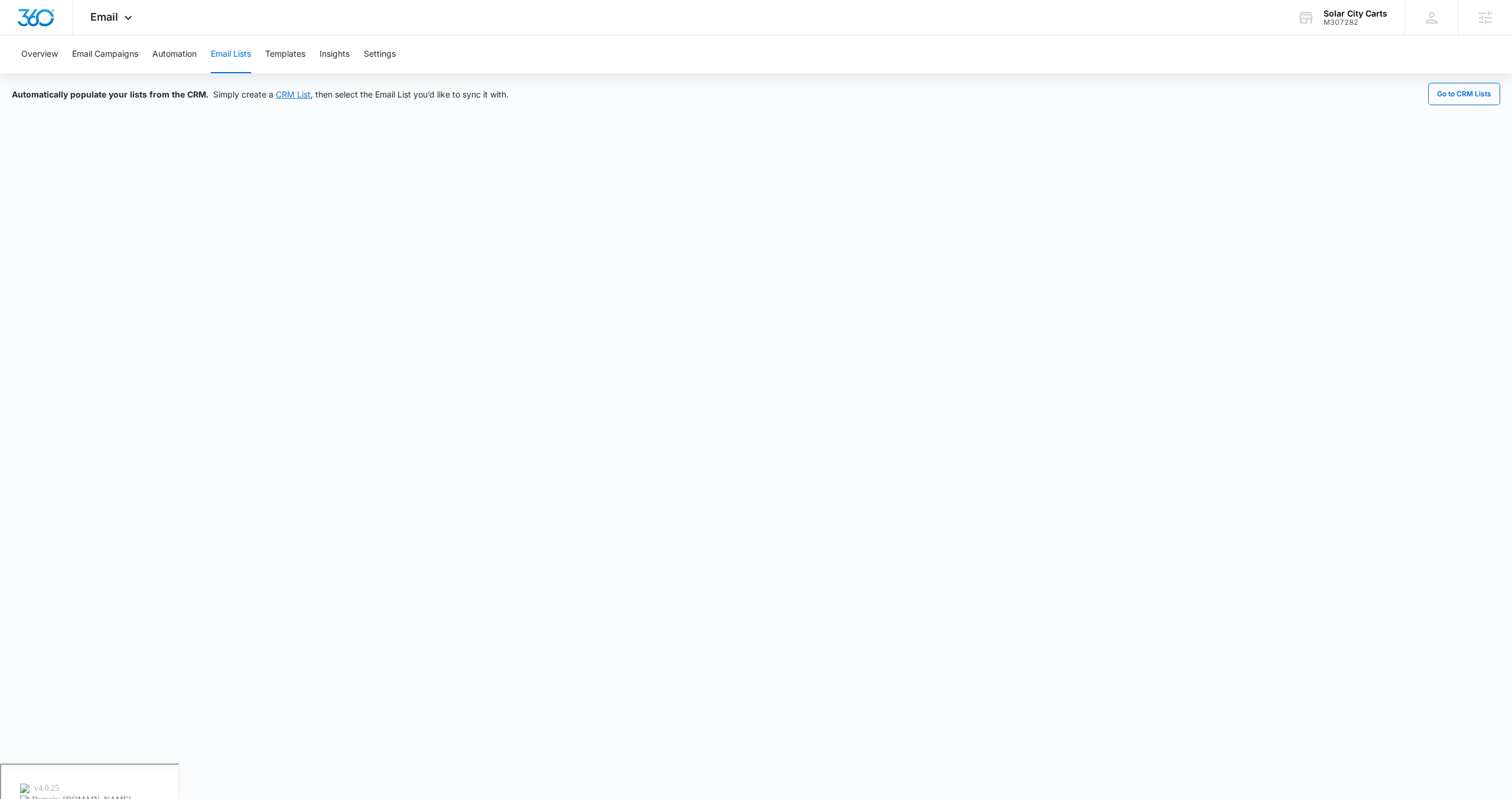
click at [287, 93] on link "CRM List" at bounding box center [293, 94] width 35 height 10
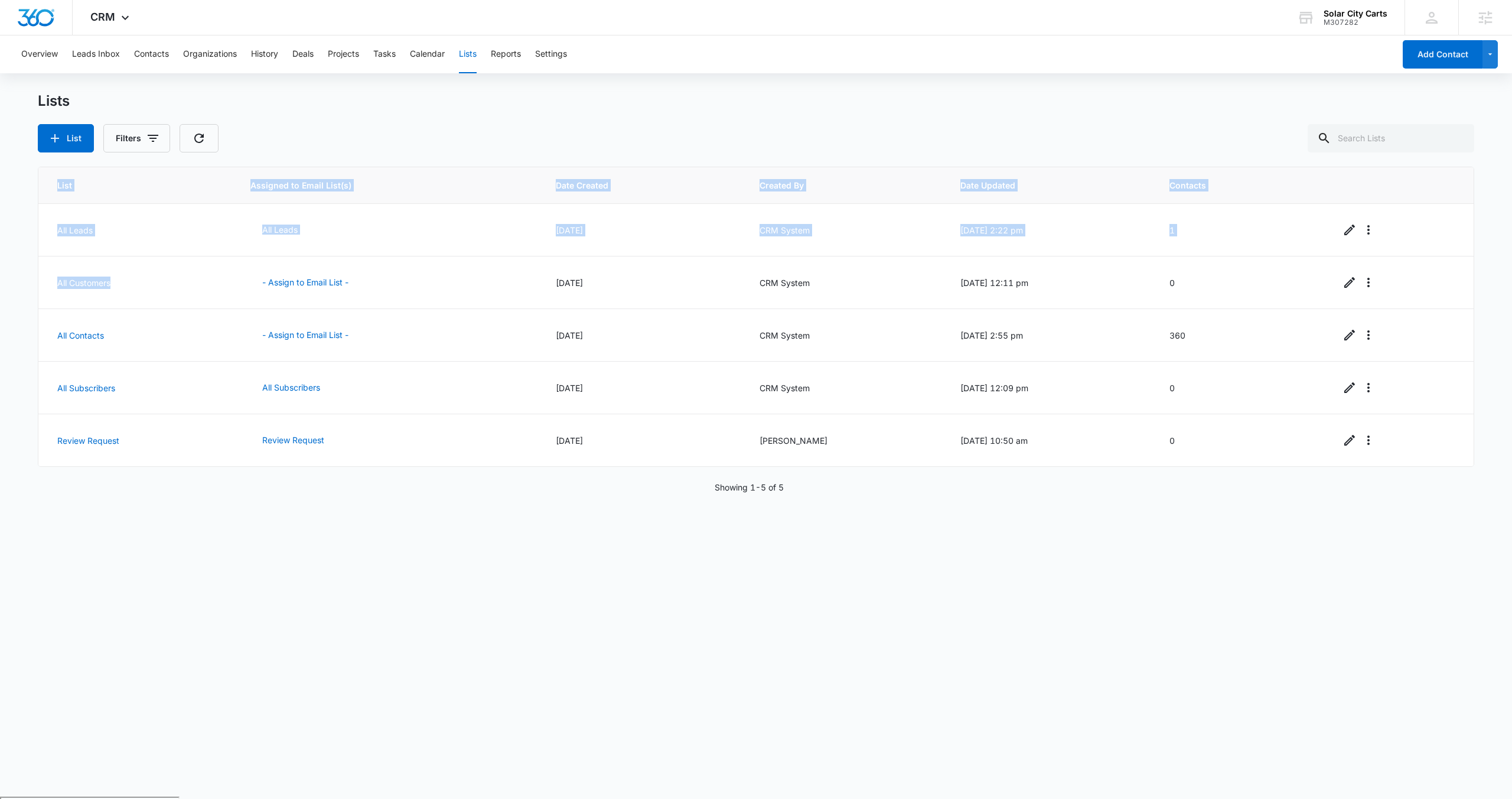
drag, startPoint x: 125, startPoint y: 283, endPoint x: 16, endPoint y: 275, distance: 109.3
click at [16, 275] on main "Lists List Filters List Assigned to Email List(s) Date Created Created By Date …" at bounding box center [756, 444] width 1512 height 704
click at [113, 315] on td "All Contacts" at bounding box center [137, 335] width 198 height 53
drag, startPoint x: 125, startPoint y: 338, endPoint x: 55, endPoint y: 334, distance: 70.1
click at [55, 334] on td "All Contacts" at bounding box center [137, 335] width 198 height 53
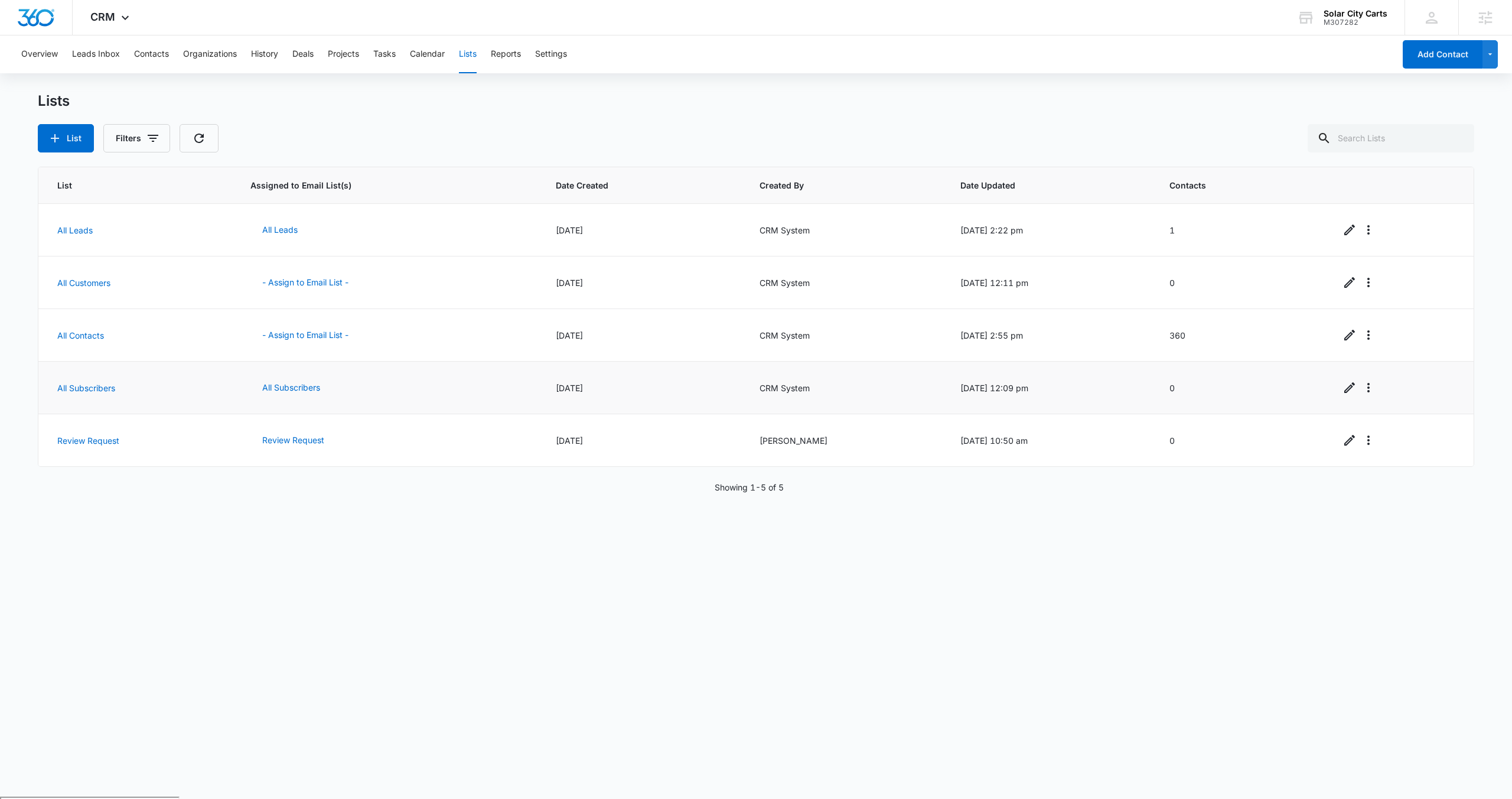
click at [189, 384] on td "All Subscribers" at bounding box center [137, 387] width 198 height 53
drag, startPoint x: 114, startPoint y: 334, endPoint x: 55, endPoint y: 335, distance: 59.0
click at [55, 335] on td "All Contacts" at bounding box center [137, 335] width 198 height 53
click at [228, 339] on td "All Contacts" at bounding box center [137, 335] width 198 height 53
drag, startPoint x: 1202, startPoint y: 335, endPoint x: 1159, endPoint y: 338, distance: 43.1
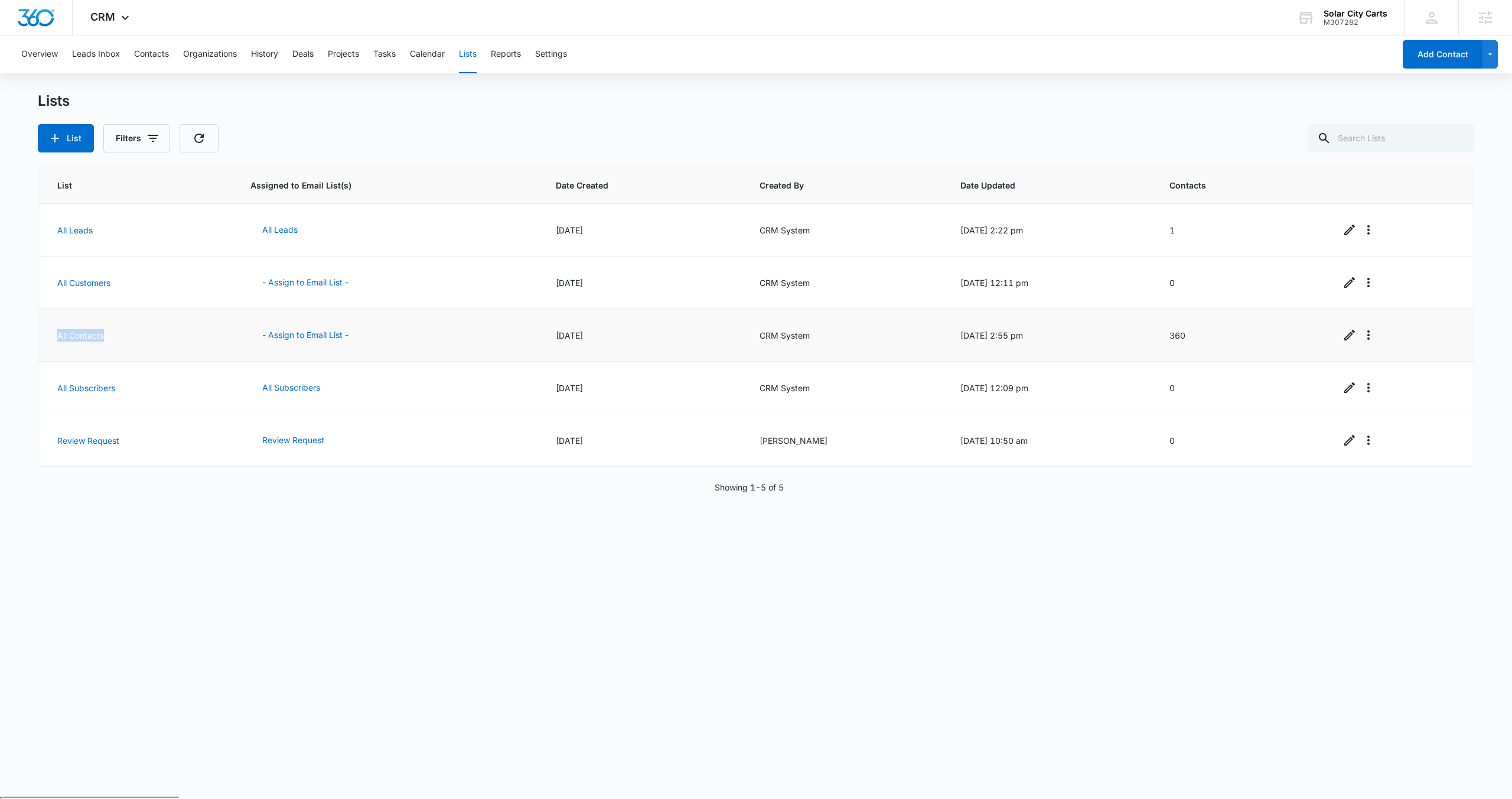
click at [1159, 338] on tr "All Contacts - Assign to Email List - [DATE] CRM System [DATE] 2:55 pm 360" at bounding box center [756, 335] width 1435 height 53
click at [558, 594] on div "List Assigned to Email List(s) Date Created Created By Date Updated Contacts Al…" at bounding box center [756, 474] width 1436 height 615
click at [153, 59] on button "Contacts" at bounding box center [151, 55] width 35 height 38
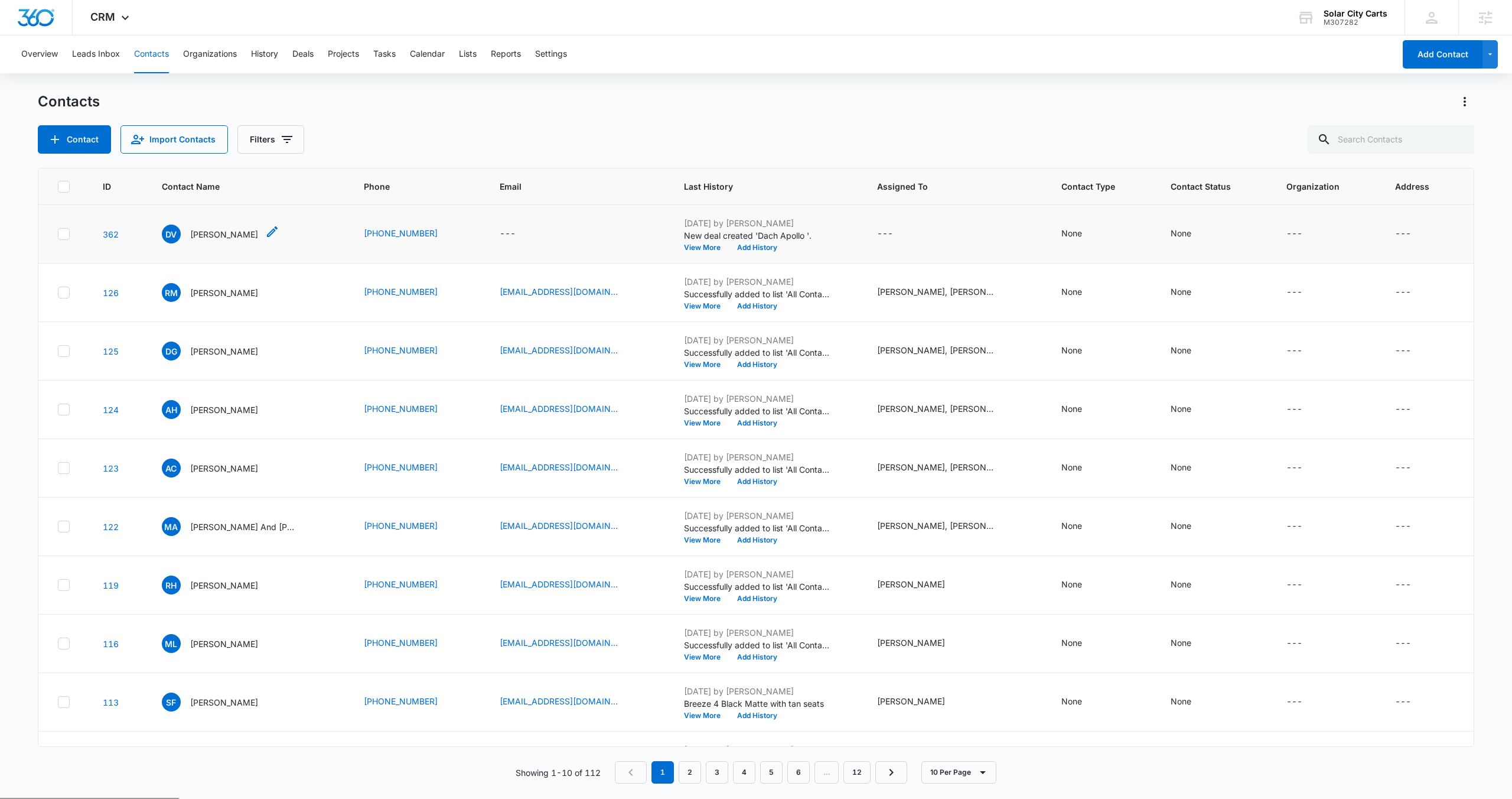
click at [206, 238] on p "[PERSON_NAME]" at bounding box center [224, 234] width 68 height 13
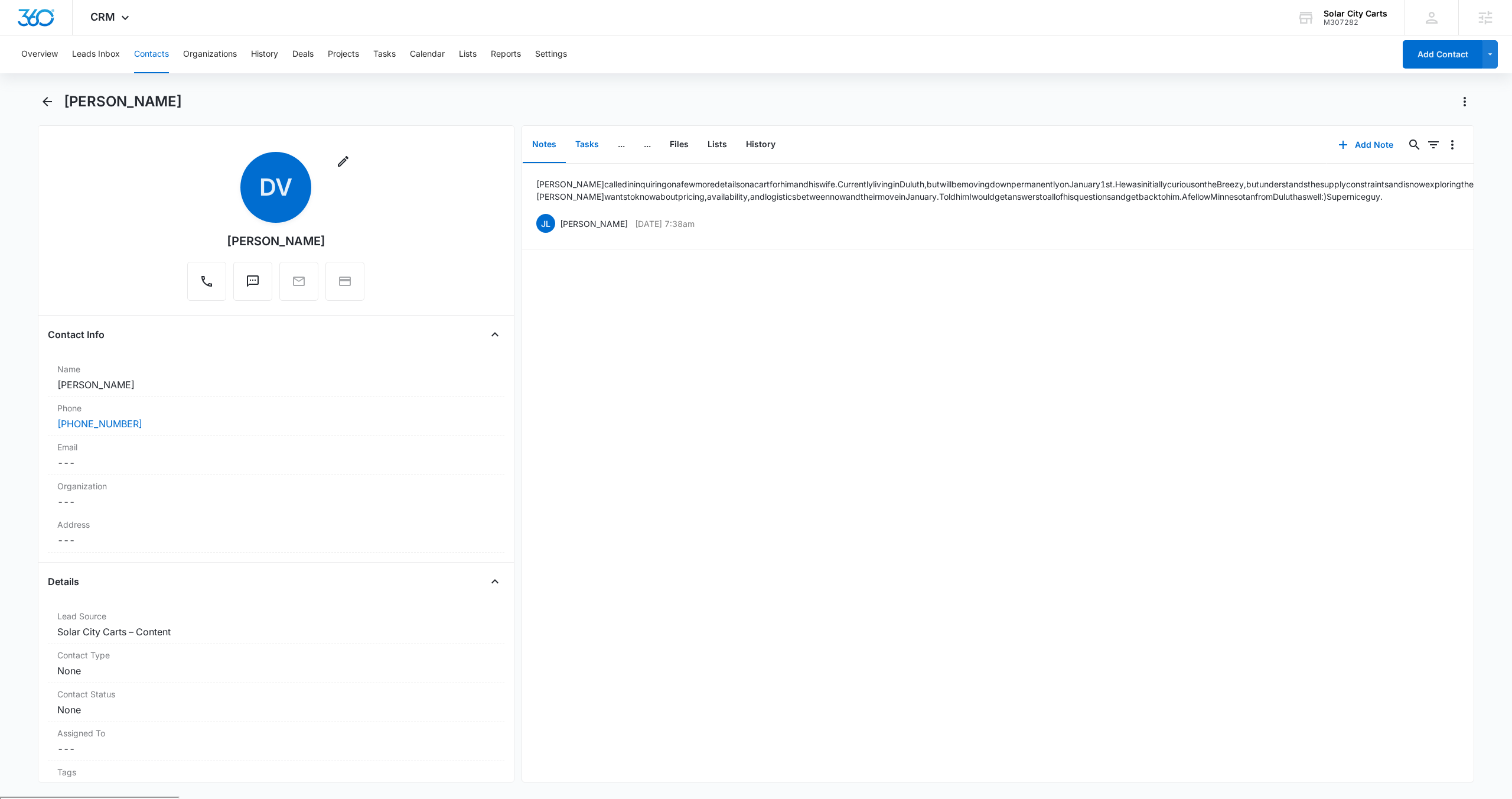
click at [584, 143] on button "Tasks" at bounding box center [587, 145] width 43 height 37
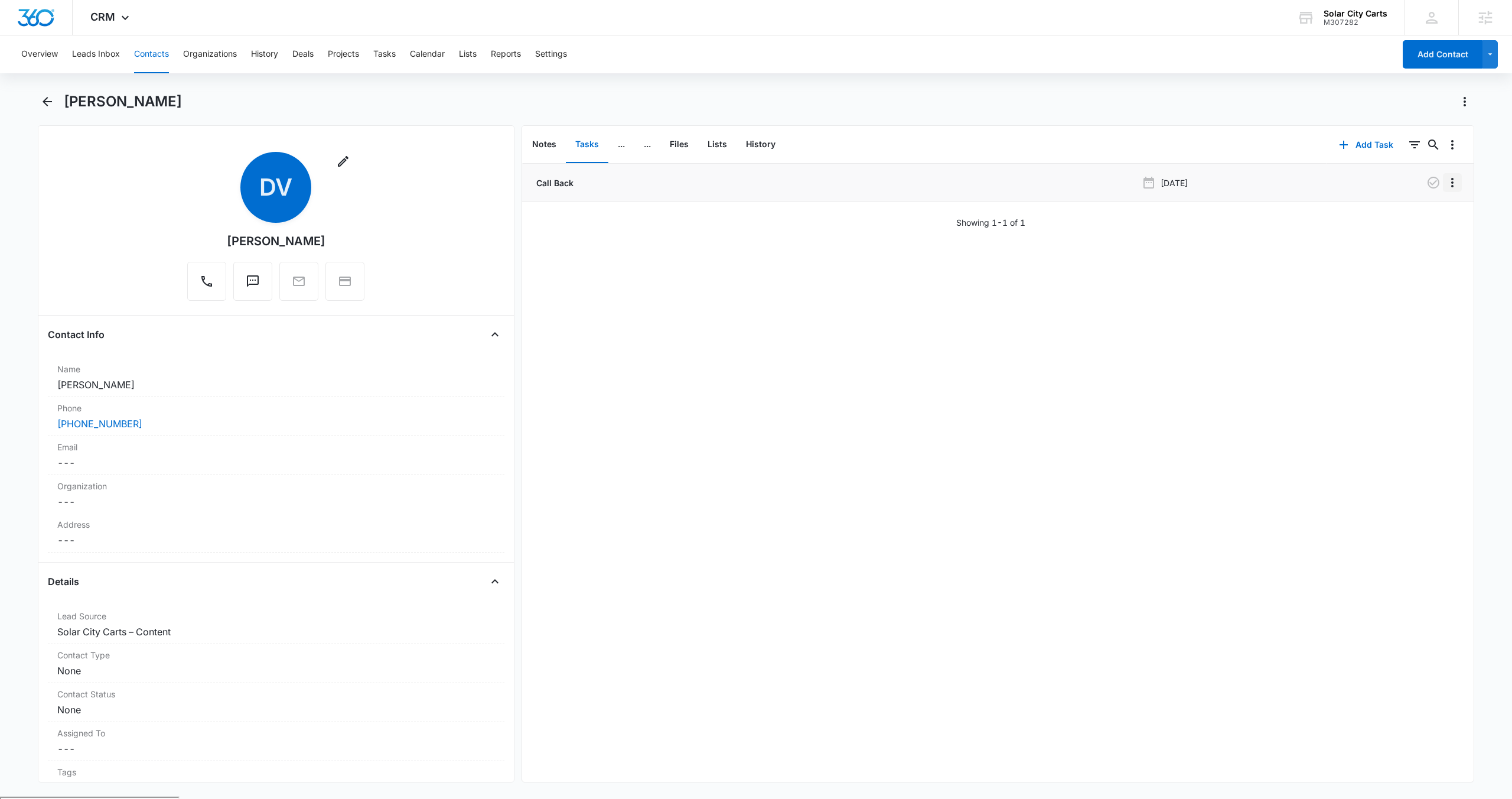
click at [1452, 185] on icon "Overflow Menu" at bounding box center [1452, 182] width 3 height 10
click at [1366, 254] on div "Call Back [DATE] Edit Delete Showing 1-1 of 1" at bounding box center [998, 473] width 951 height 618
click at [1455, 178] on icon "Overflow Menu" at bounding box center [1452, 182] width 14 height 14
click at [1427, 210] on button "Edit" at bounding box center [1428, 216] width 67 height 18
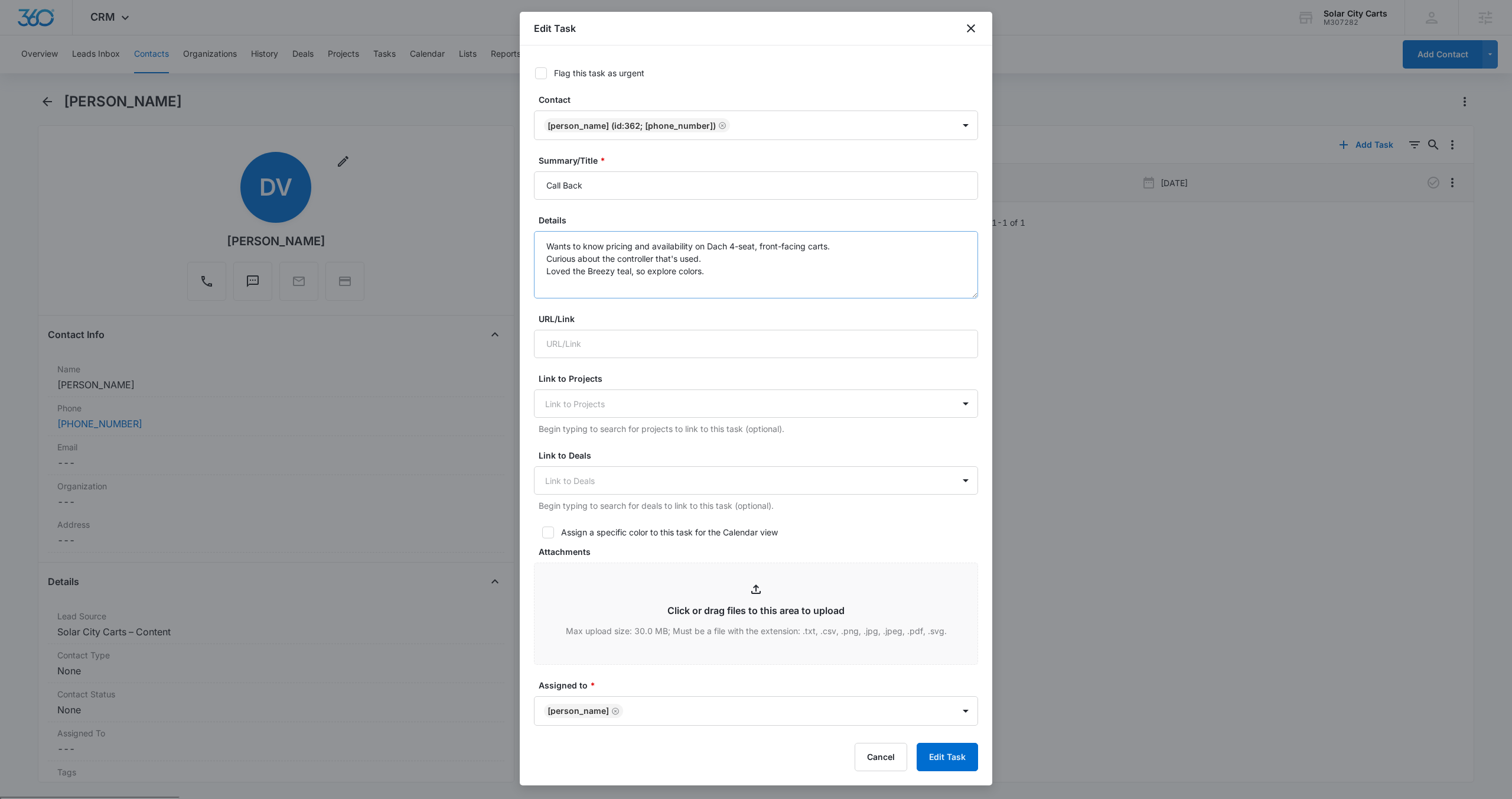
scroll to position [1, 0]
click at [721, 278] on textarea "Wants to know pricing and availability on Dach 4-seat, front-facing carts. Curi…" at bounding box center [756, 264] width 444 height 67
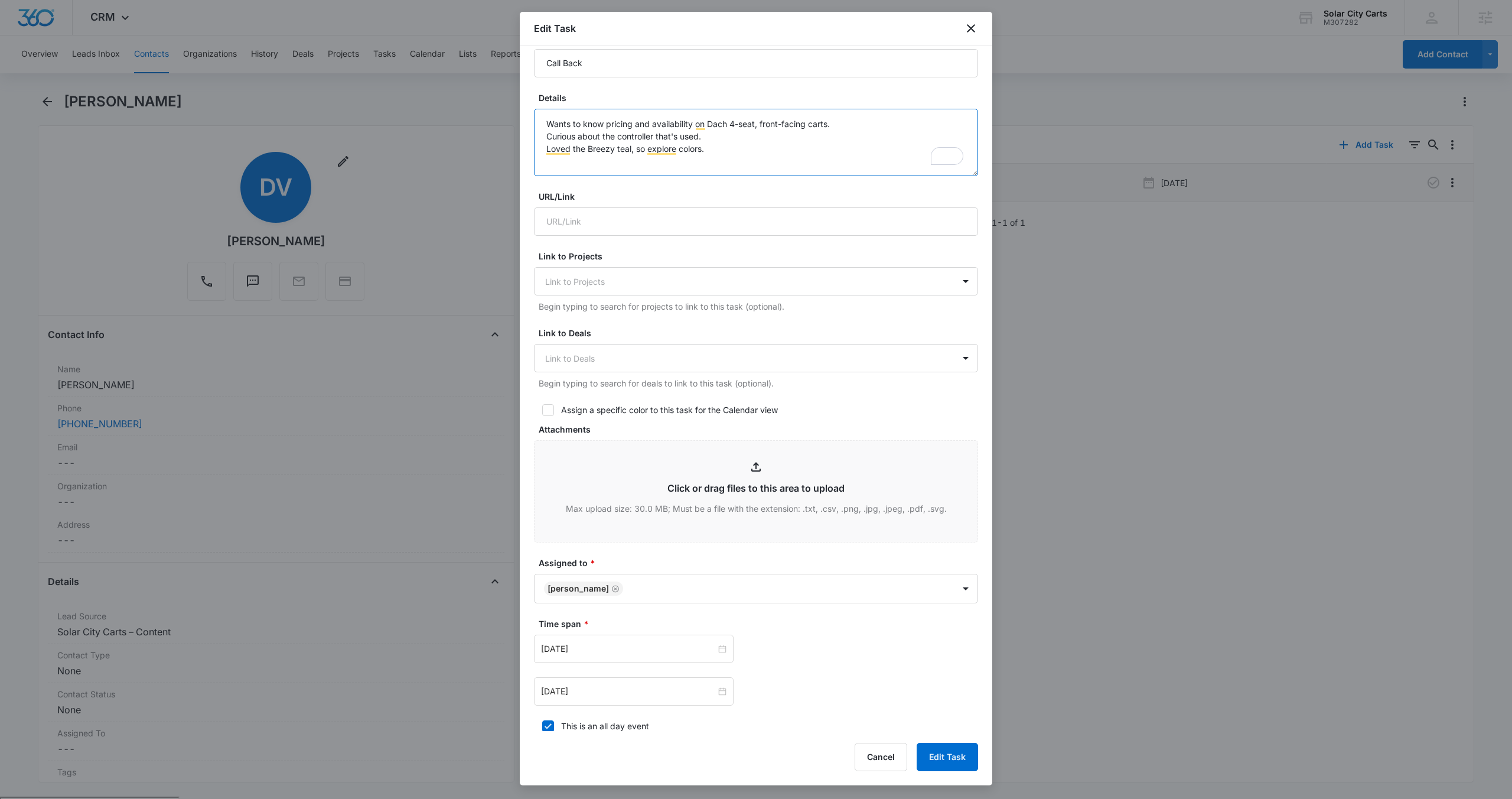
scroll to position [79, 0]
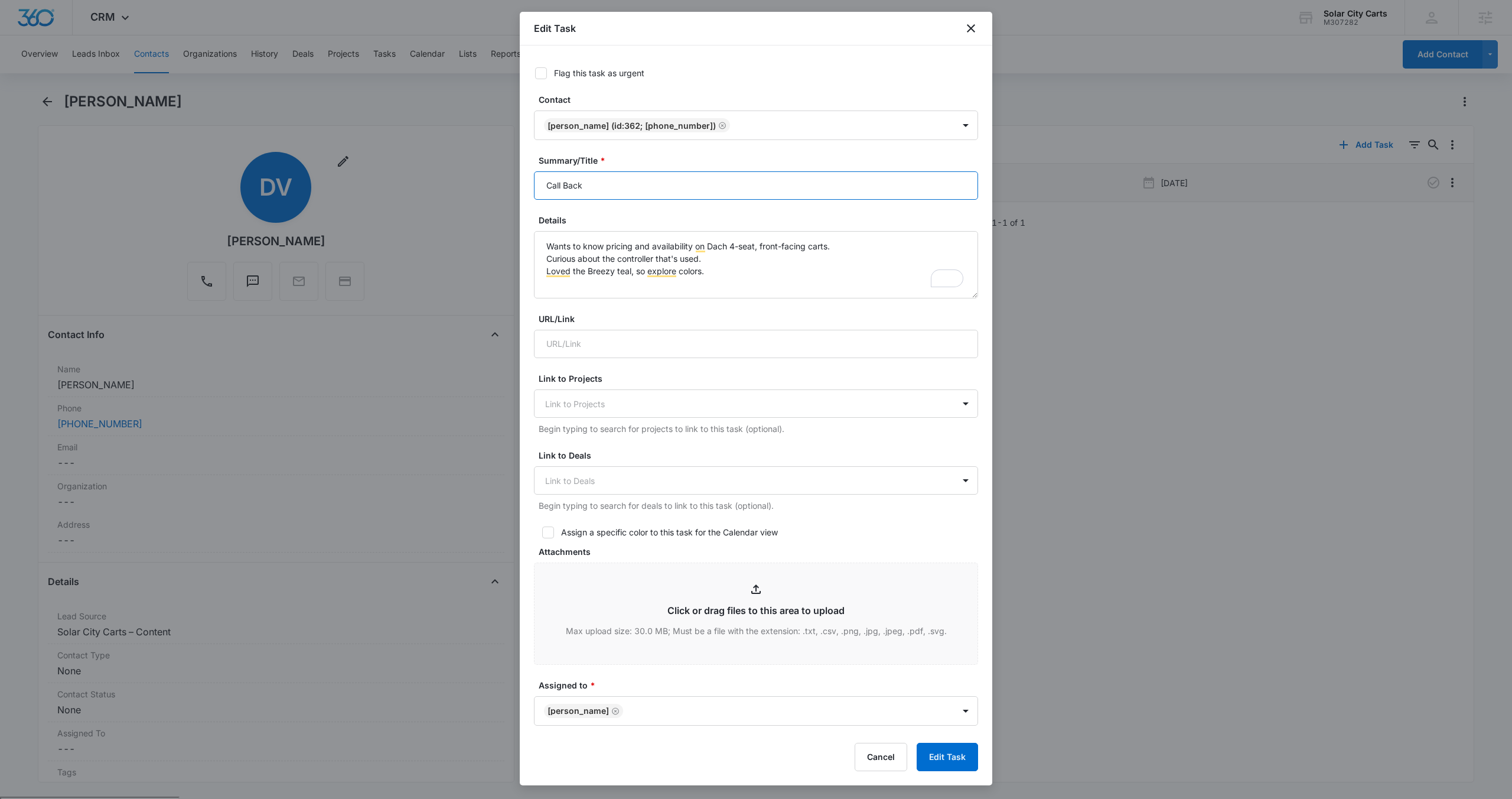
drag, startPoint x: 617, startPoint y: 193, endPoint x: 539, endPoint y: 188, distance: 78.2
click at [539, 188] on input "Call Back" at bounding box center [756, 185] width 444 height 29
click at [686, 277] on textarea "Wants to know pricing and availability on Dach 4-seat, front-facing carts. Curi…" at bounding box center [756, 265] width 444 height 67
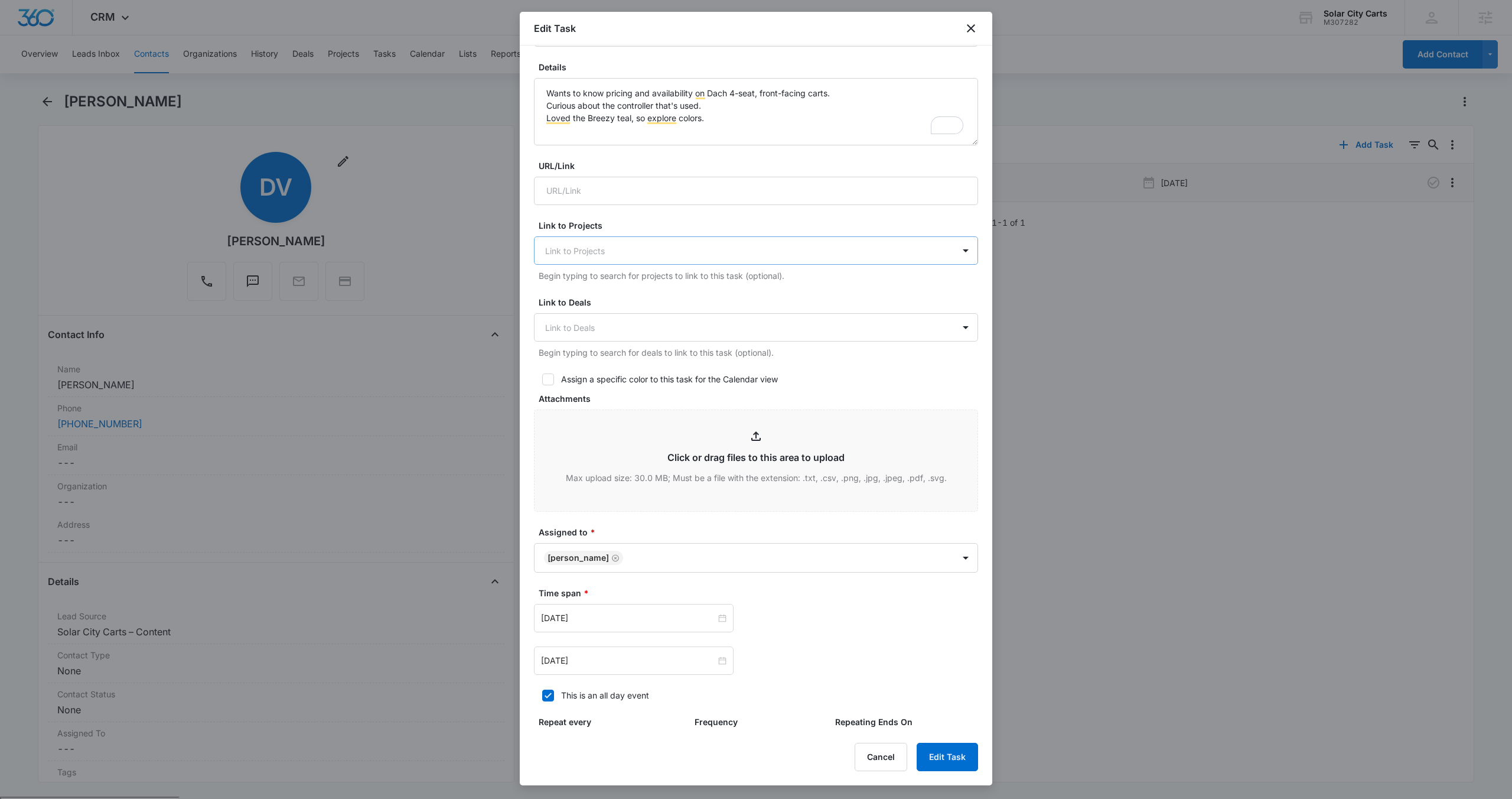
click at [838, 252] on div at bounding box center [749, 250] width 408 height 15
click at [853, 257] on div at bounding box center [749, 250] width 408 height 15
click at [886, 331] on div at bounding box center [749, 327] width 408 height 15
click at [905, 293] on form "Flag this task as urgent Contact [PERSON_NAME] (ID:362; [PHONE_NUMBER]) Summary…" at bounding box center [756, 388] width 444 height 949
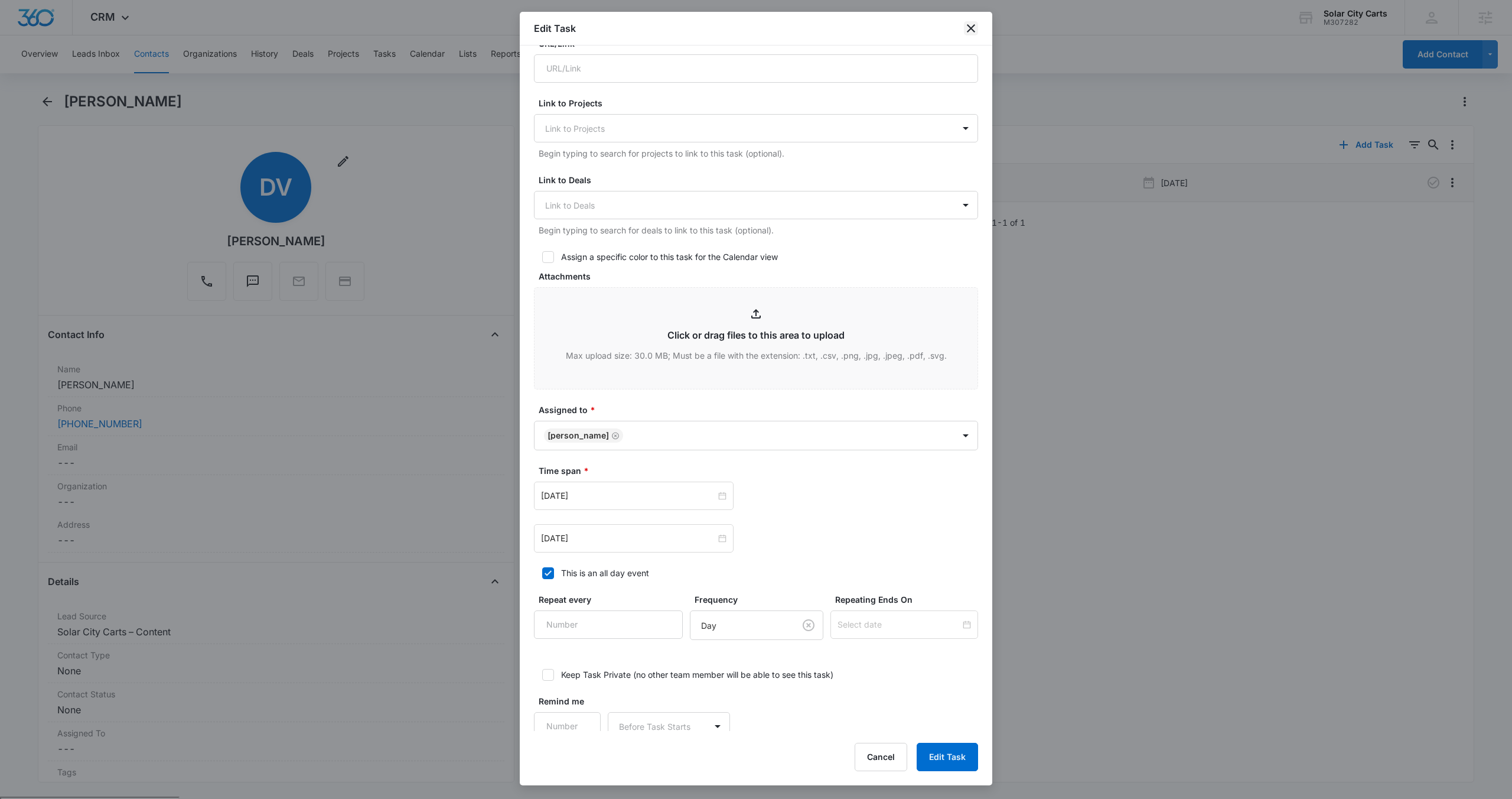
click at [976, 30] on icon "close" at bounding box center [971, 28] width 14 height 14
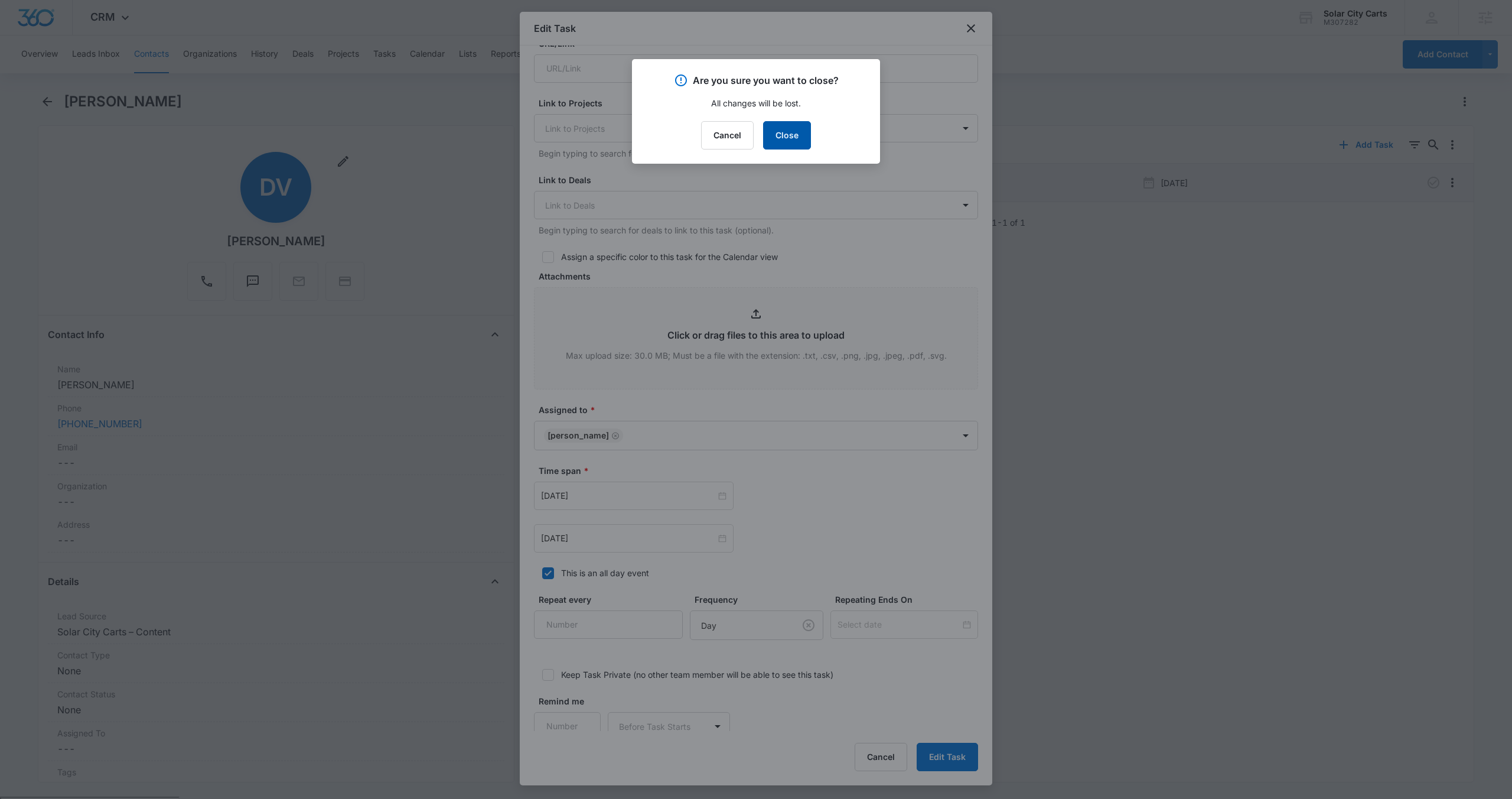
click at [794, 138] on button "Close" at bounding box center [787, 135] width 48 height 29
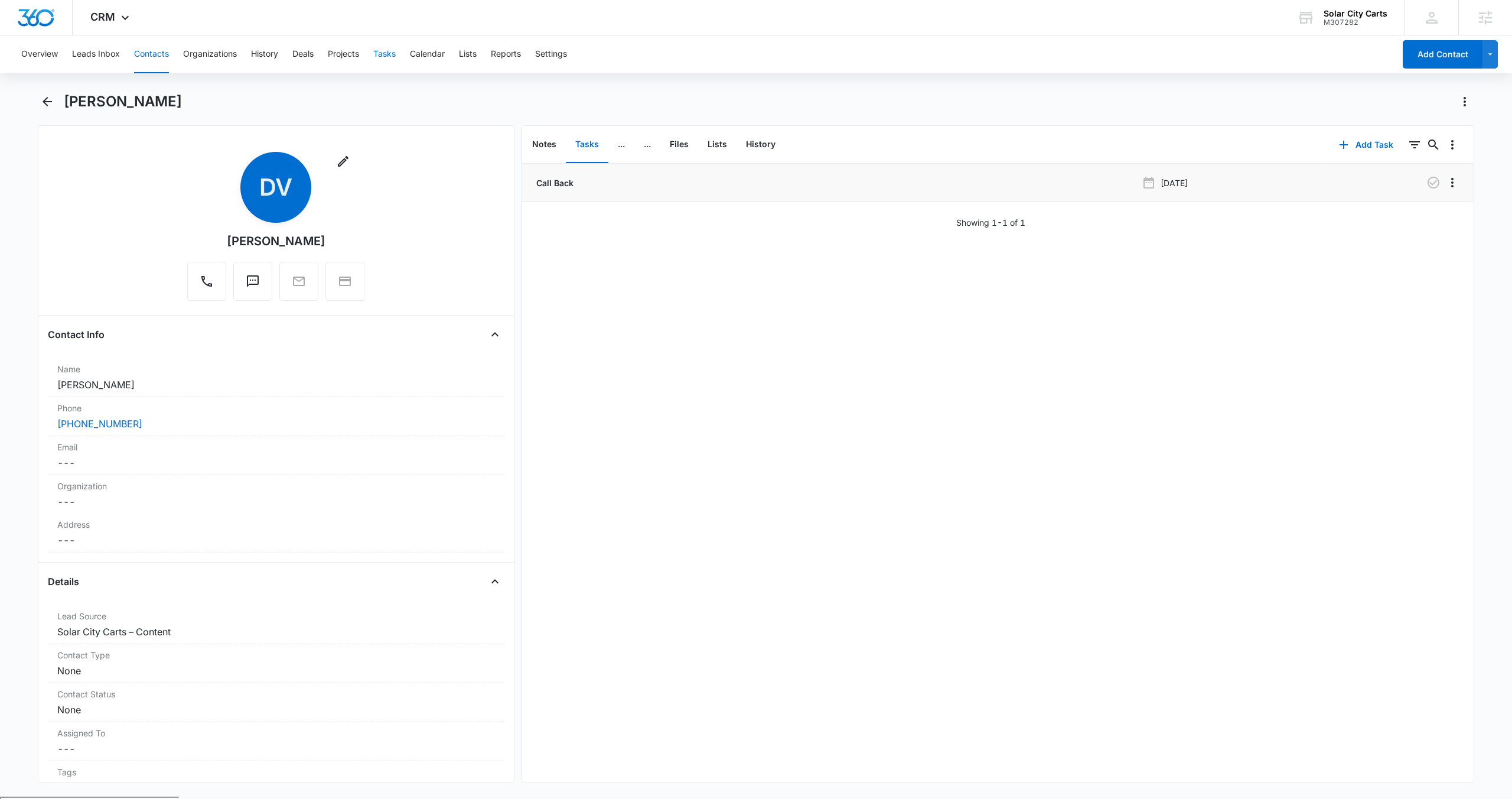
click at [376, 57] on button "Tasks" at bounding box center [384, 55] width 22 height 38
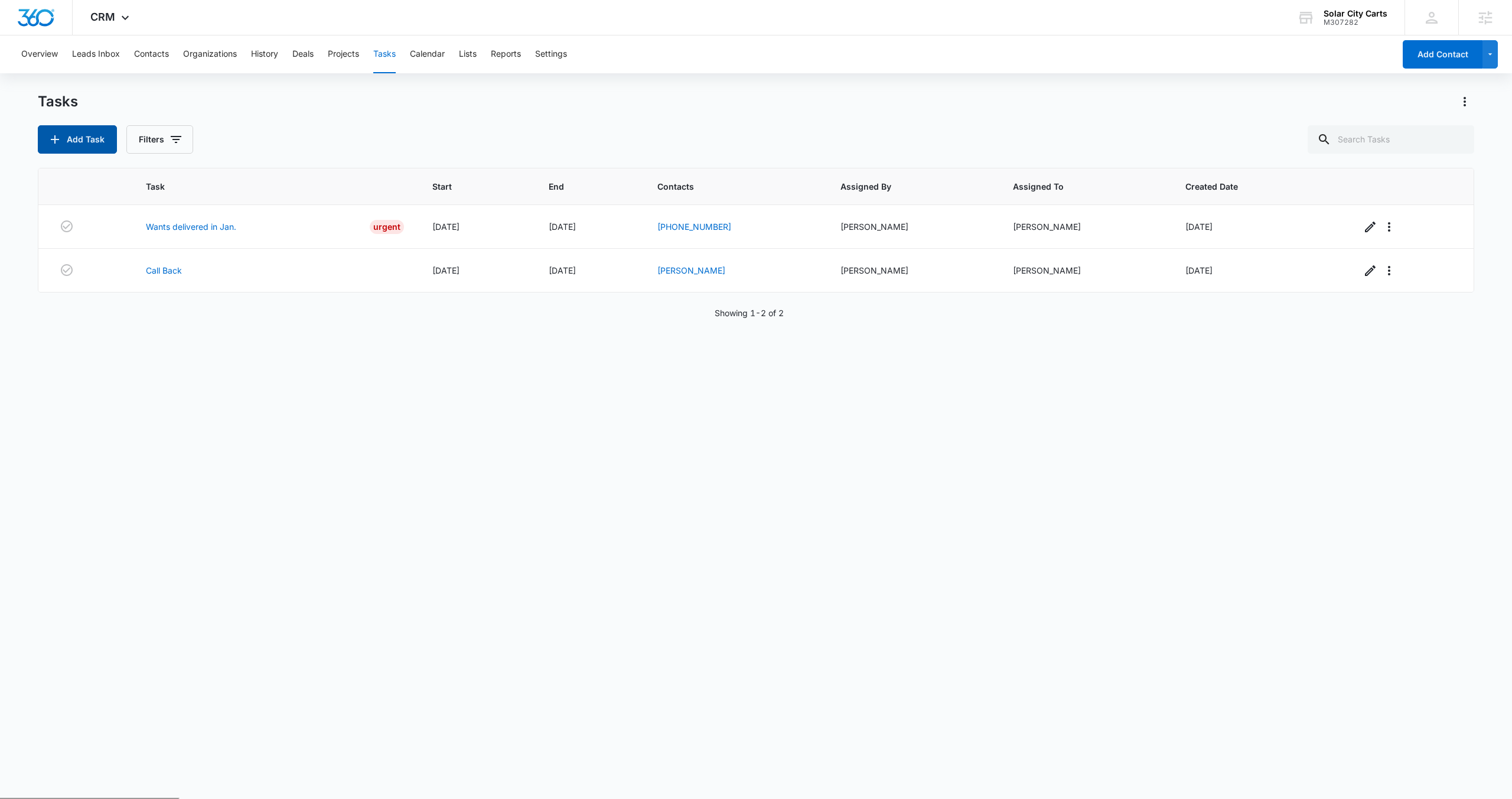
click at [91, 136] on button "Add Task" at bounding box center [77, 139] width 79 height 29
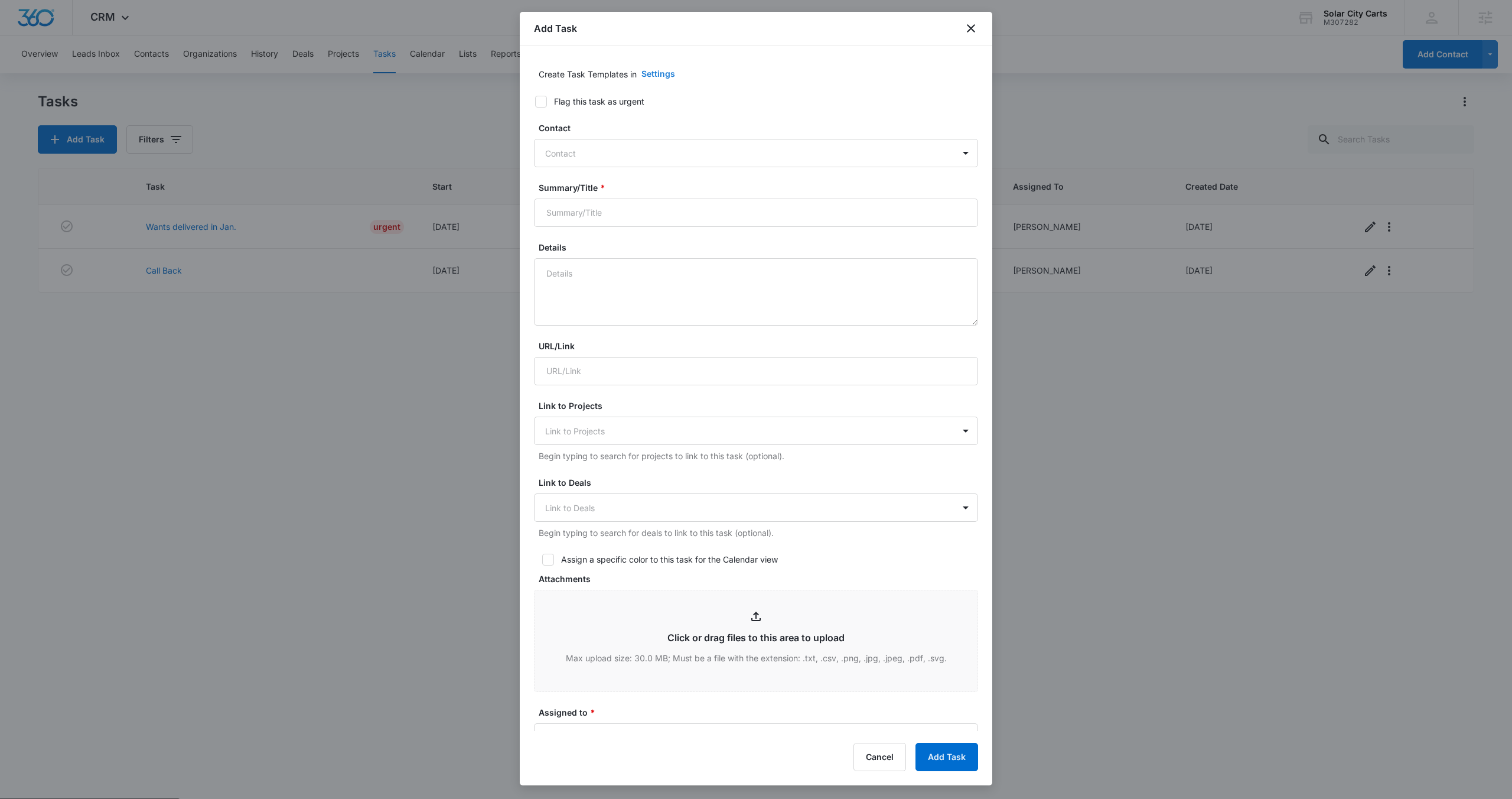
click at [647, 76] on button "Settings" at bounding box center [659, 74] width 57 height 29
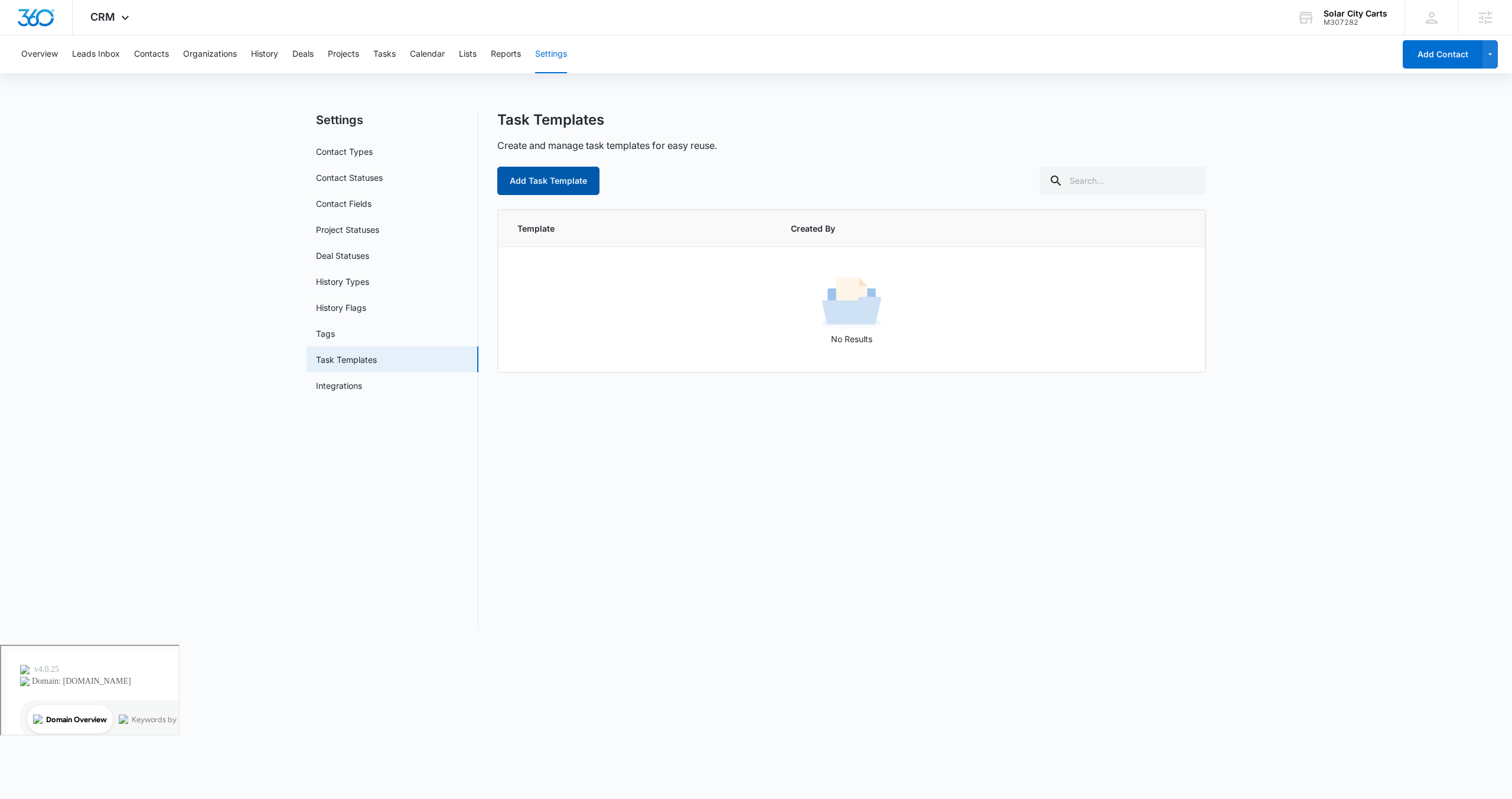
click at [554, 177] on button "Add Task Template" at bounding box center [548, 180] width 102 height 29
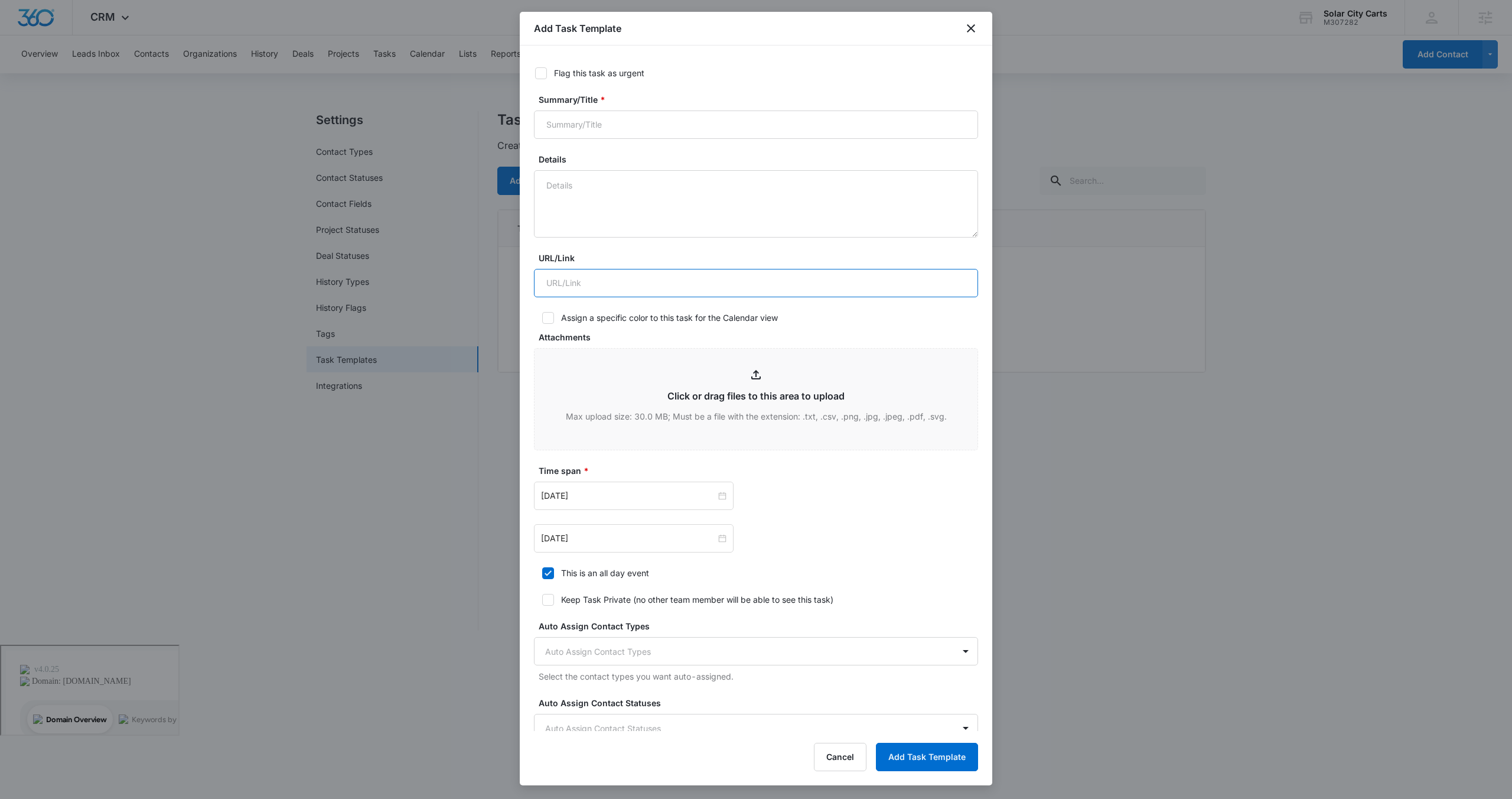
click at [703, 286] on input "URL/Link" at bounding box center [756, 283] width 444 height 29
click at [827, 477] on div "Time span * [DATE] [DATE]" at bounding box center [756, 508] width 444 height 88
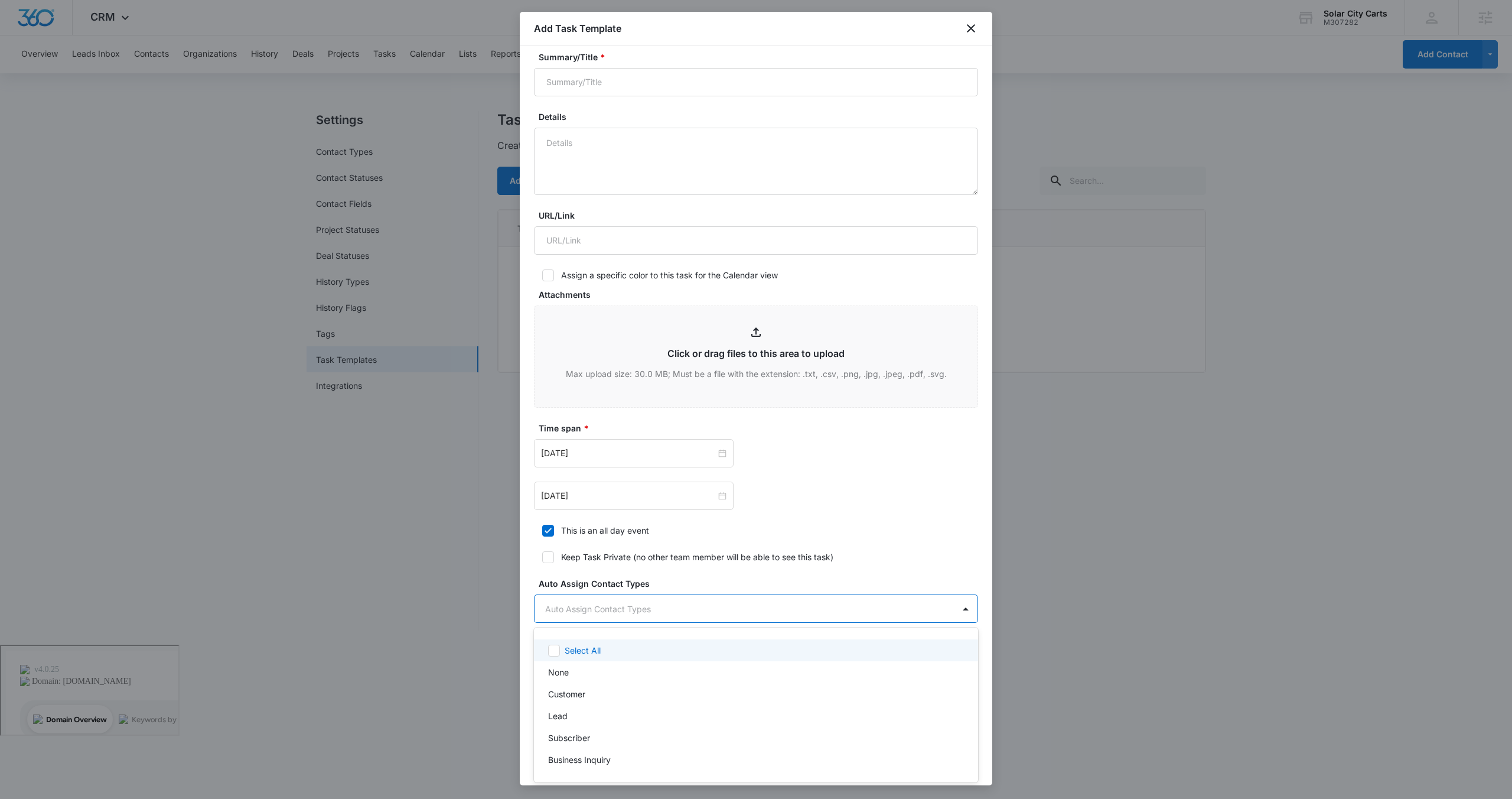
click at [951, 615] on body "CRM Apps Reputation Forms CRM Email Social POS Content Ads Intelligence Files B…" at bounding box center [756, 399] width 1512 height 799
click at [916, 508] on div at bounding box center [756, 399] width 1512 height 799
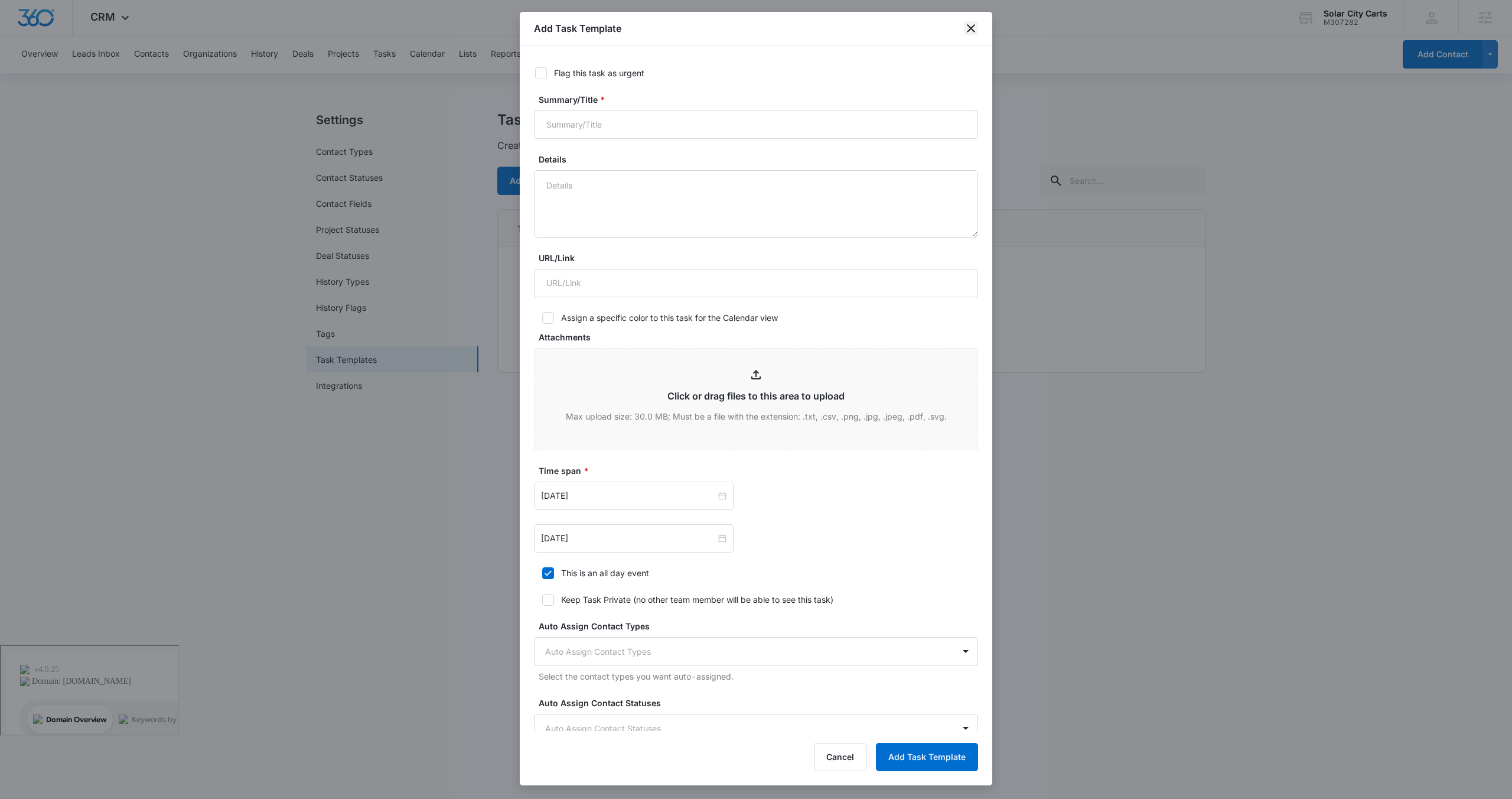
click at [973, 32] on icon "close" at bounding box center [971, 28] width 14 height 14
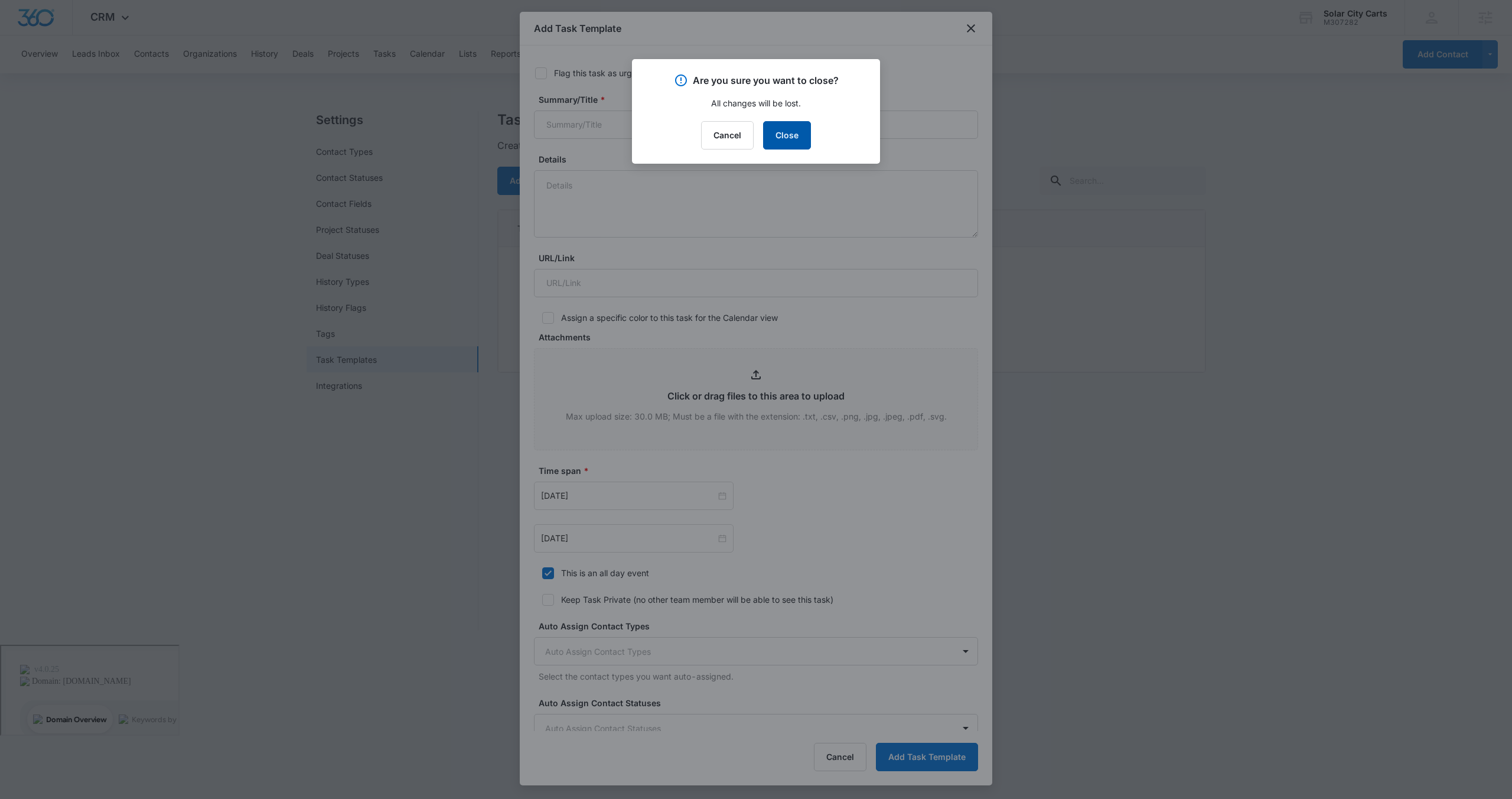
click at [786, 139] on button "Close" at bounding box center [787, 135] width 48 height 29
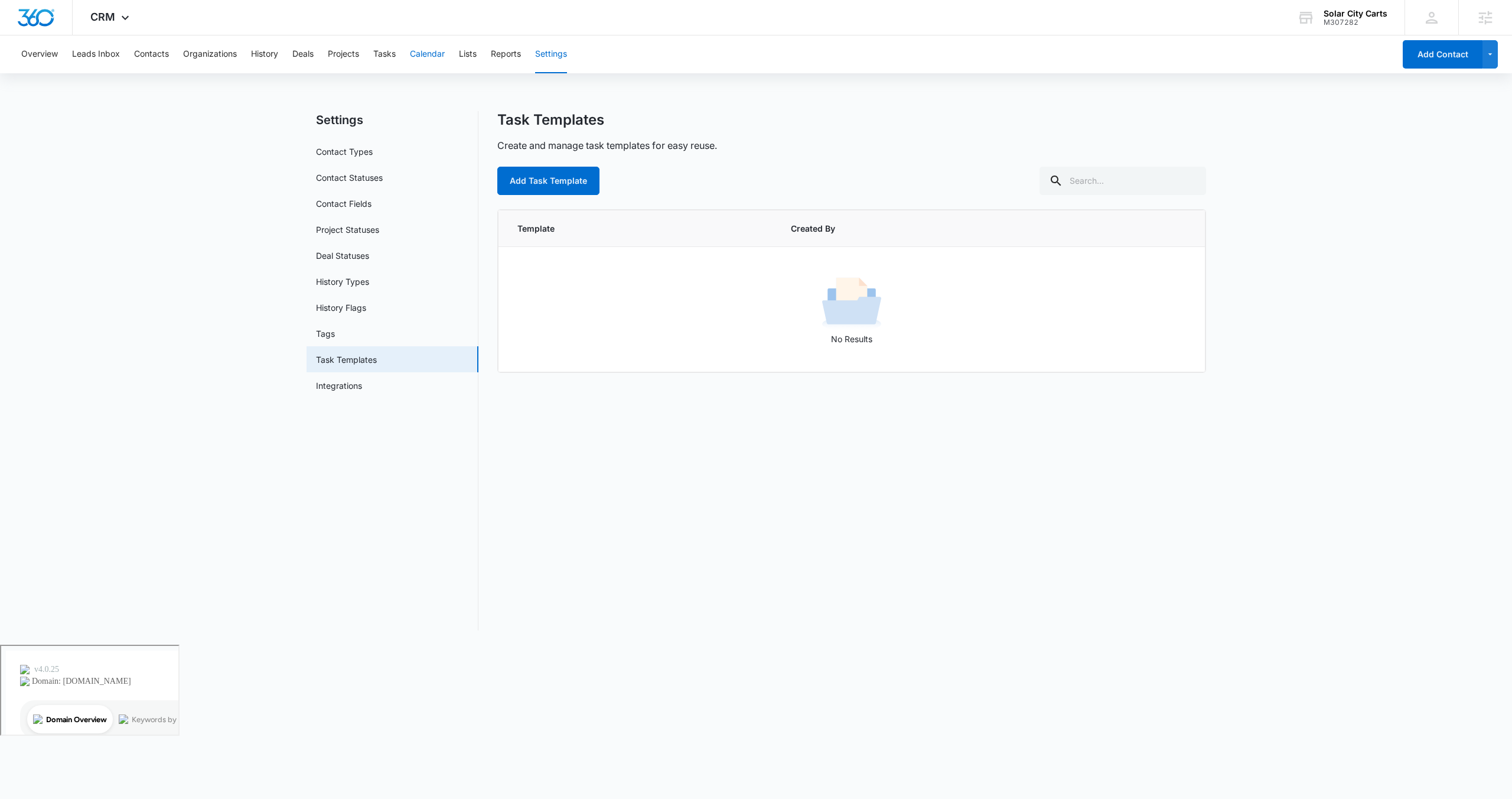
click at [422, 54] on button "Calendar" at bounding box center [427, 55] width 35 height 38
